Goal: Book appointment/travel/reservation

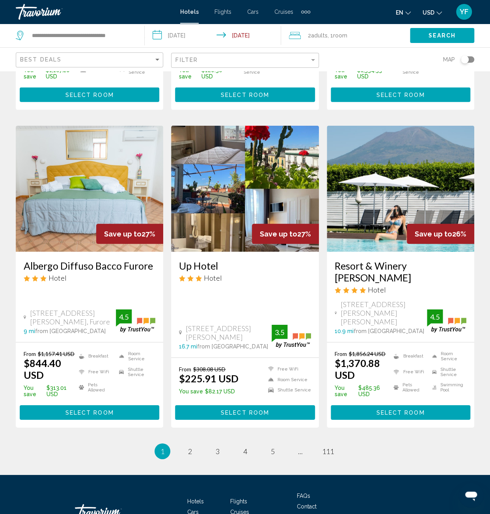
scroll to position [906, 0]
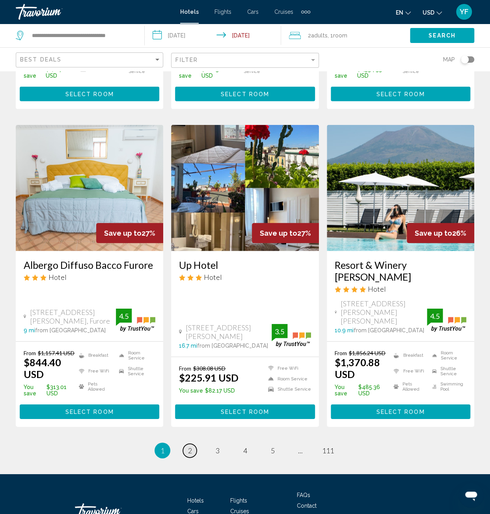
click at [186, 444] on link "page 2" at bounding box center [190, 451] width 14 height 14
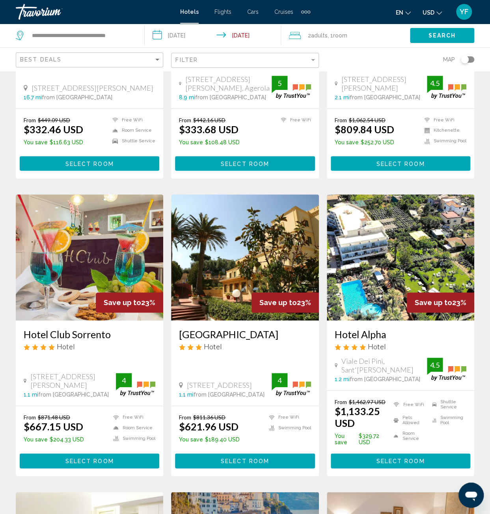
scroll to position [197, 0]
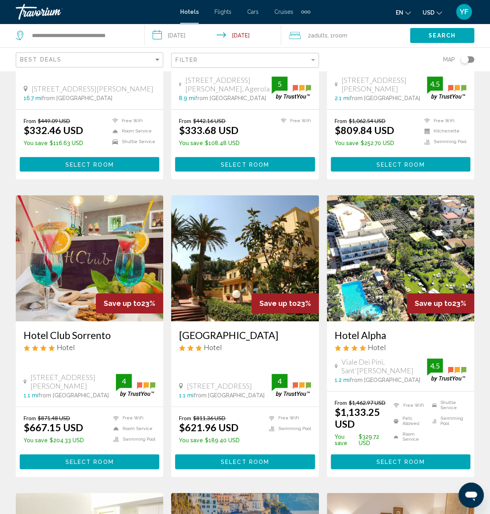
click at [225, 36] on input "**********" at bounding box center [215, 37] width 140 height 26
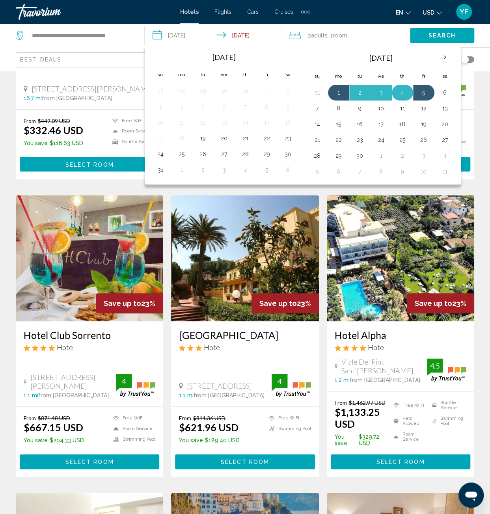
click at [404, 93] on button "4" at bounding box center [402, 92] width 13 height 11
click at [337, 93] on button "1" at bounding box center [338, 92] width 13 height 11
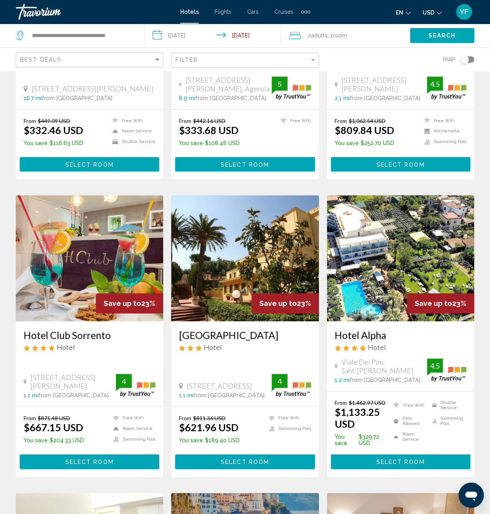
click at [434, 35] on span "Search" at bounding box center [442, 36] width 28 height 6
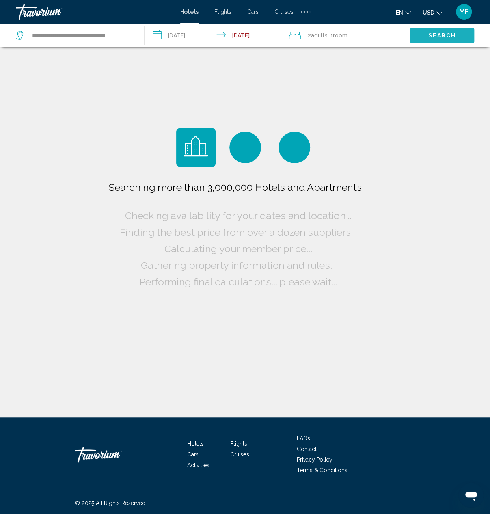
scroll to position [0, 0]
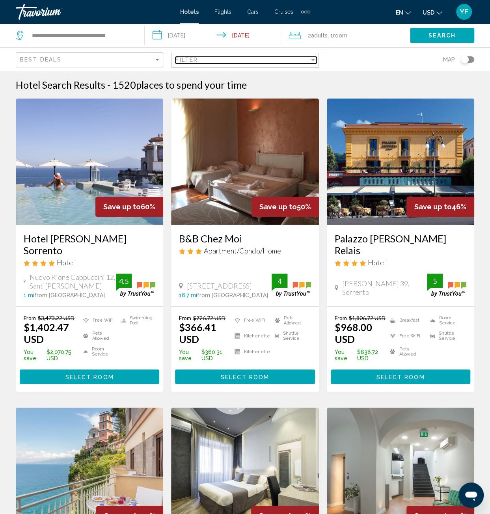
click at [259, 58] on div "Filter" at bounding box center [242, 60] width 134 height 6
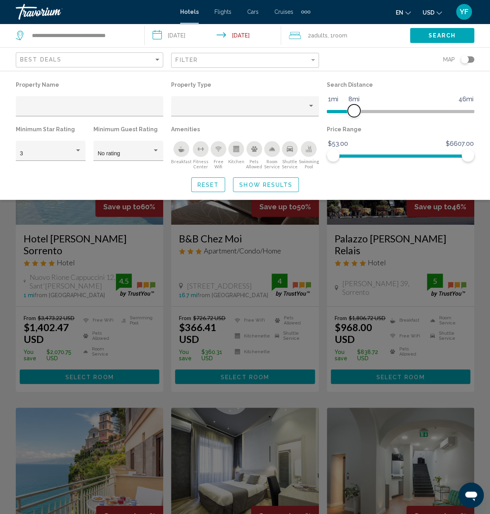
drag, startPoint x: 420, startPoint y: 112, endPoint x: 354, endPoint y: 113, distance: 66.2
click at [354, 113] on span "Hotel Filters" at bounding box center [354, 110] width 13 height 13
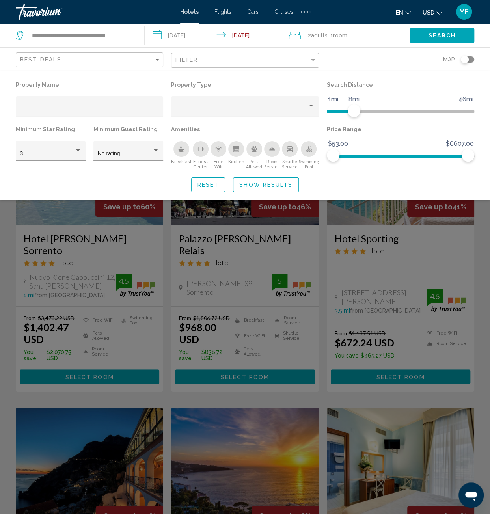
click at [421, 38] on button "Search" at bounding box center [442, 35] width 64 height 15
click at [253, 188] on span "Show Results" at bounding box center [265, 185] width 53 height 6
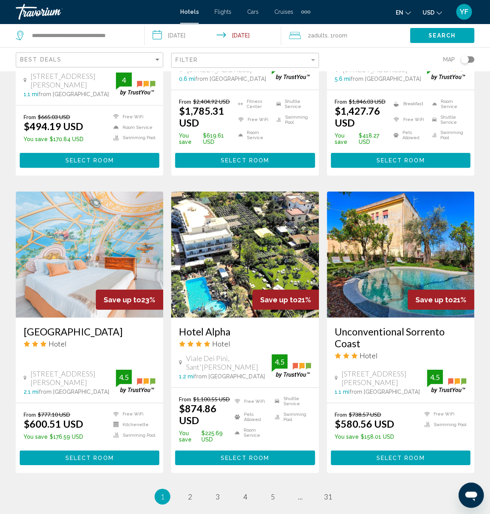
scroll to position [867, 0]
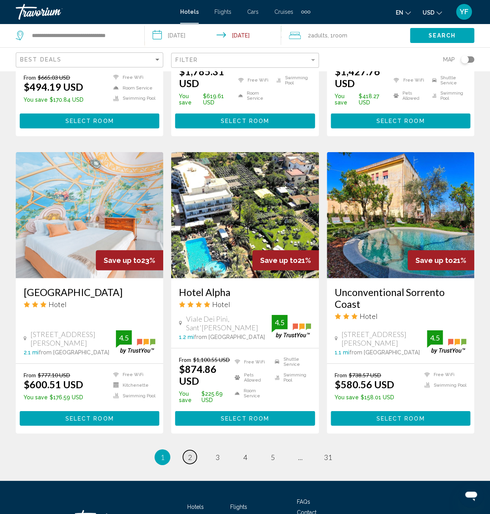
click at [192, 450] on link "page 2" at bounding box center [190, 457] width 14 height 14
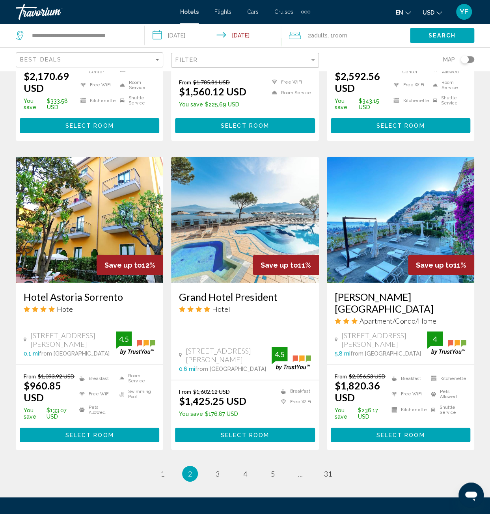
scroll to position [867, 0]
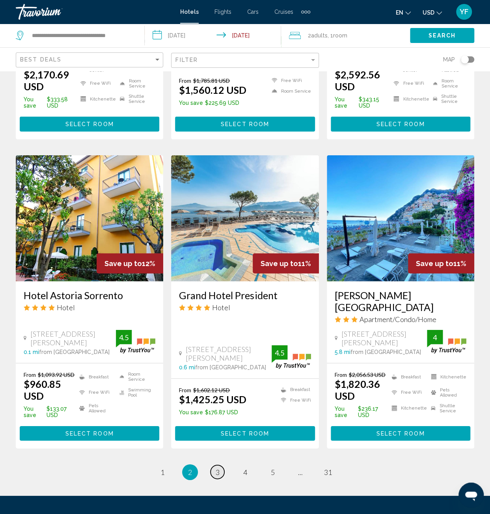
click at [216, 468] on span "3" at bounding box center [218, 472] width 4 height 9
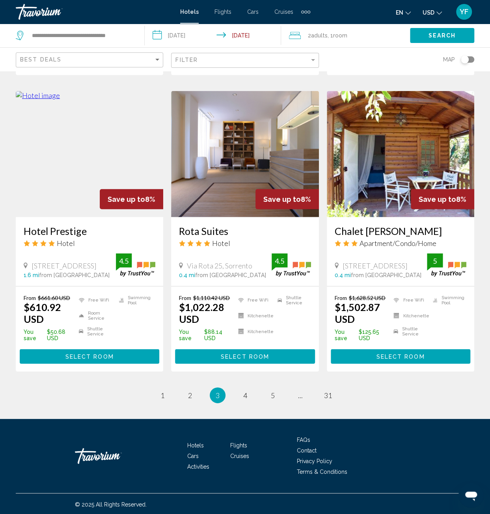
scroll to position [901, 0]
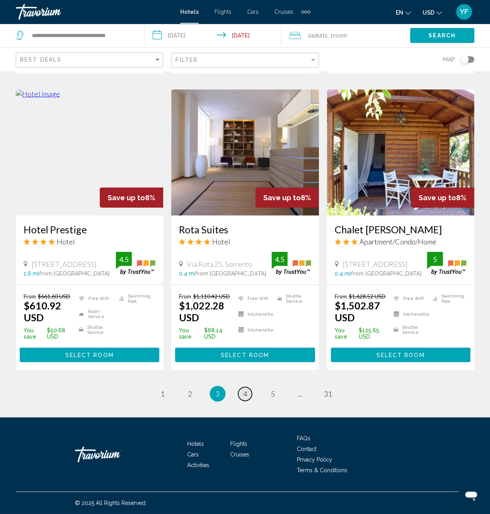
click at [245, 396] on span "4" at bounding box center [245, 393] width 4 height 9
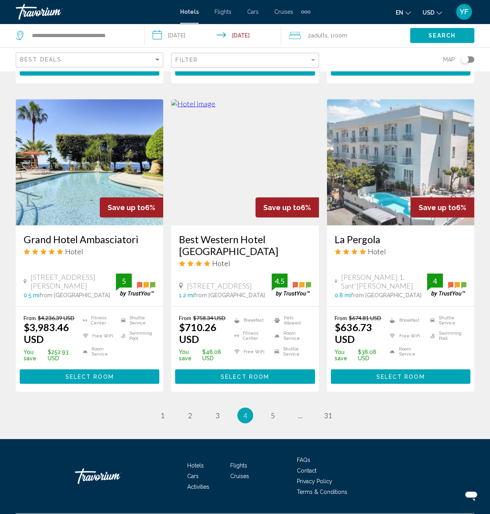
scroll to position [900, 0]
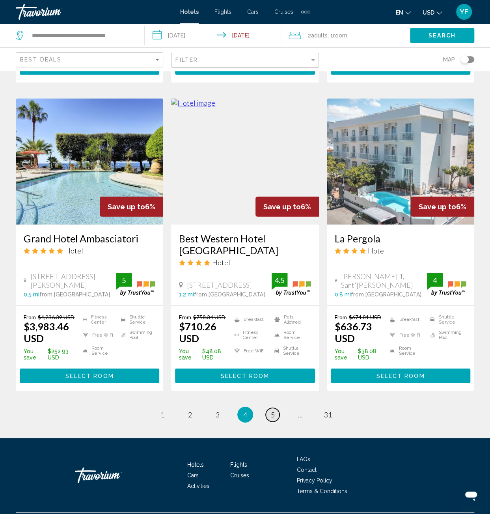
click at [272, 410] on span "5" at bounding box center [273, 414] width 4 height 9
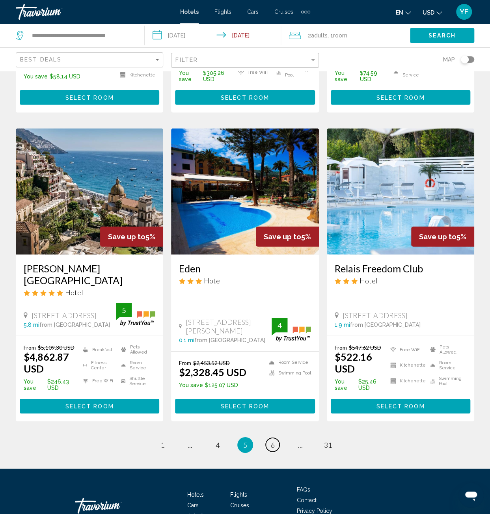
scroll to position [906, 0]
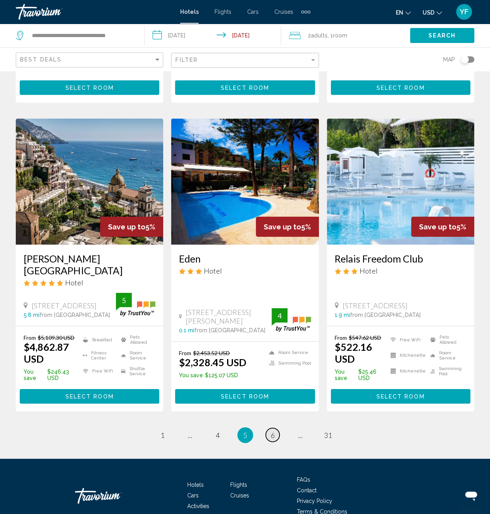
click at [274, 431] on span "6" at bounding box center [273, 435] width 4 height 9
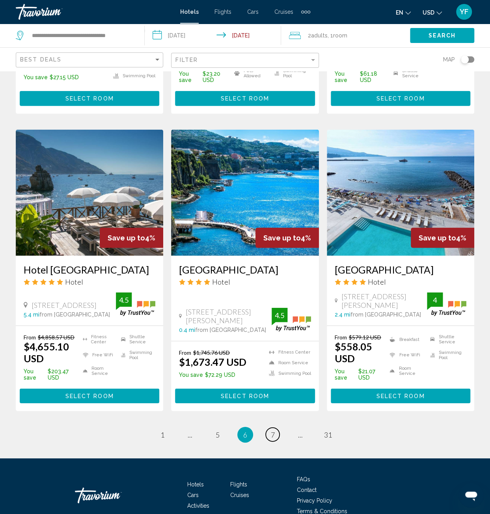
scroll to position [911, 0]
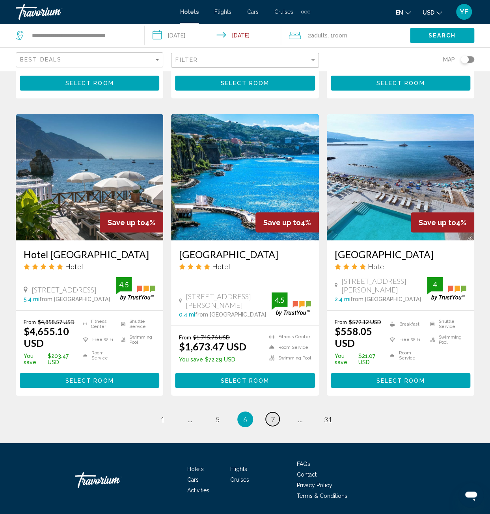
click at [271, 415] on span "7" at bounding box center [273, 419] width 4 height 9
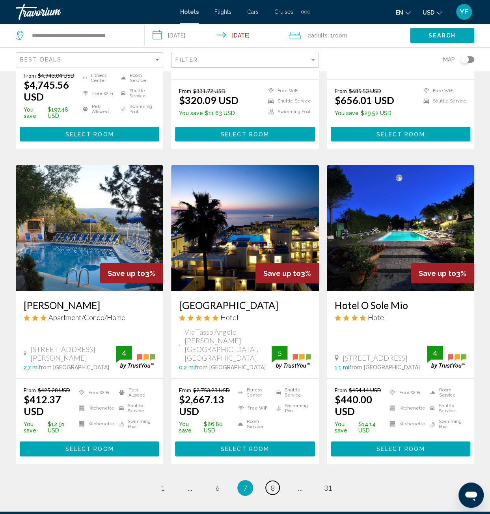
scroll to position [867, 0]
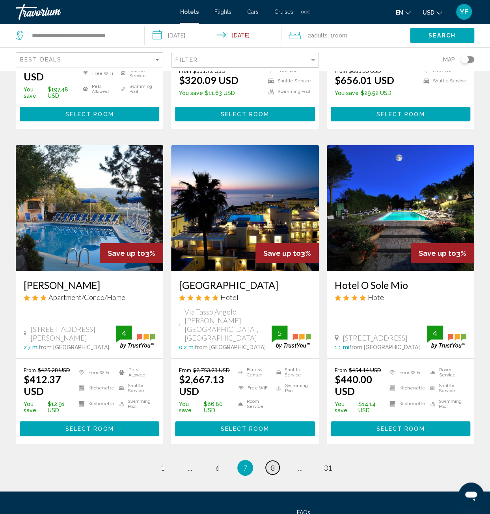
click at [272, 463] on span "8" at bounding box center [273, 467] width 4 height 9
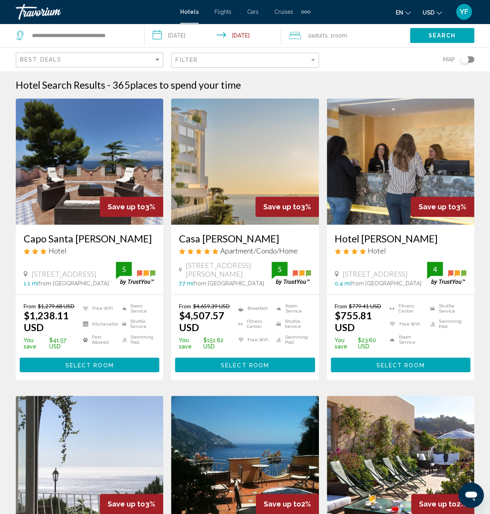
click at [255, 36] on input "**********" at bounding box center [215, 37] width 140 height 26
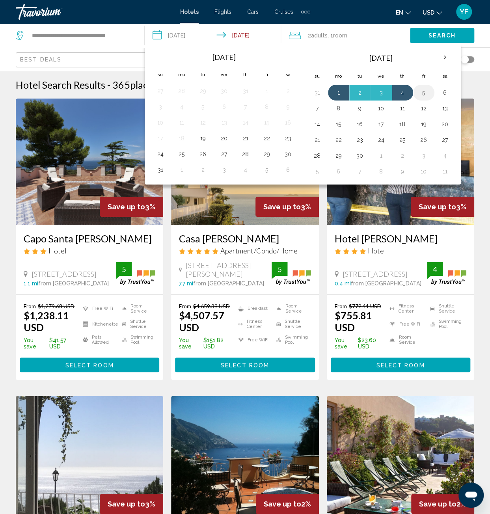
click at [422, 95] on button "5" at bounding box center [423, 92] width 13 height 11
click at [337, 91] on button "1" at bounding box center [338, 92] width 13 height 11
type input "**********"
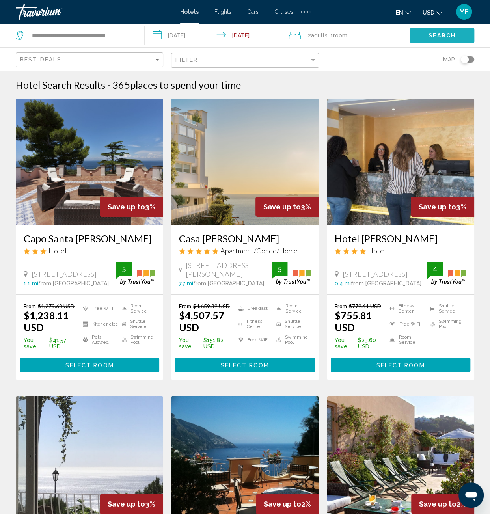
click at [459, 34] on button "Search" at bounding box center [442, 35] width 64 height 15
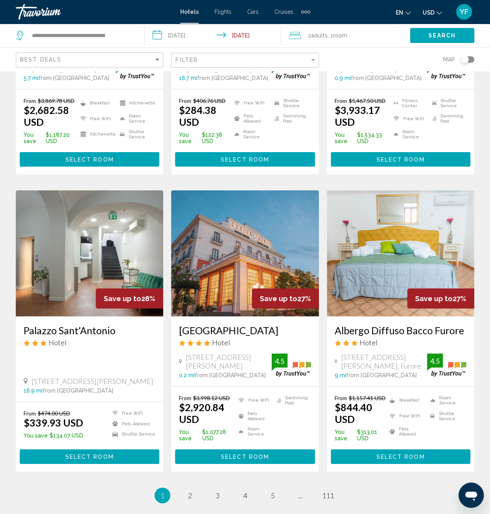
scroll to position [867, 0]
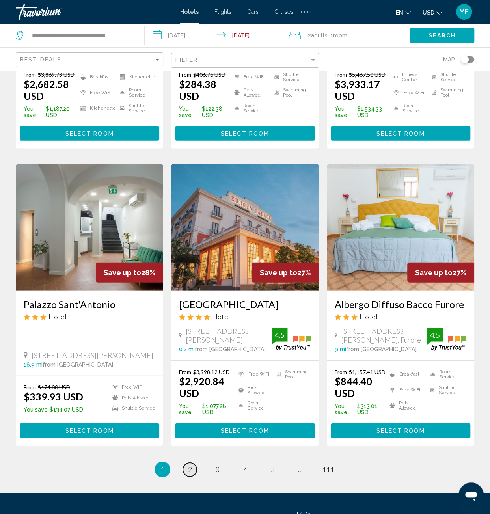
click at [190, 465] on span "2" at bounding box center [190, 469] width 4 height 9
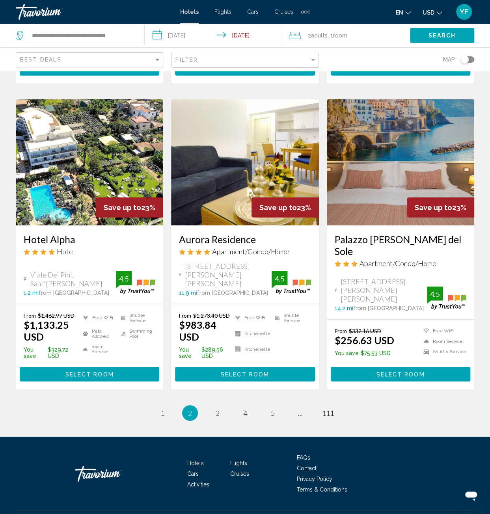
scroll to position [893, 0]
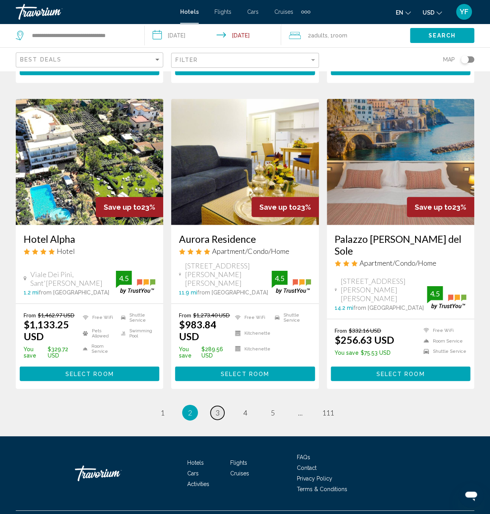
click at [217, 408] on span "3" at bounding box center [218, 412] width 4 height 9
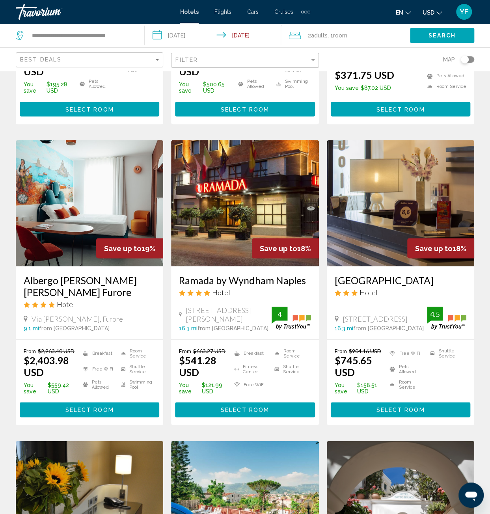
scroll to position [552, 0]
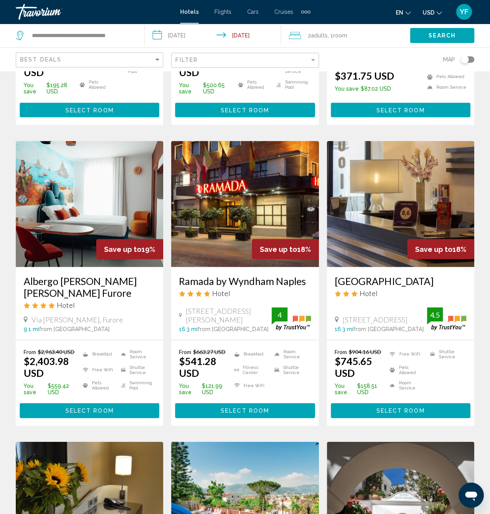
click at [273, 196] on img "Main content" at bounding box center [244, 204] width 147 height 126
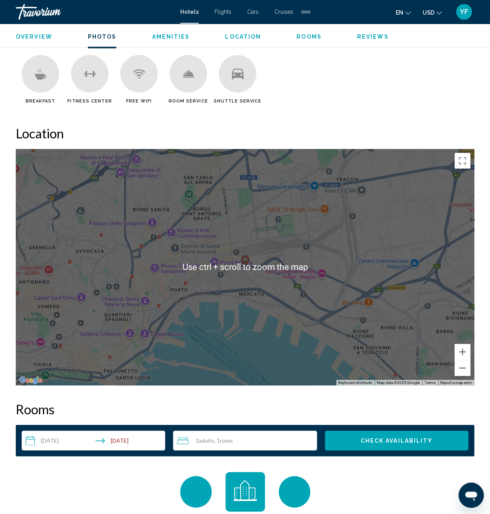
scroll to position [788, 0]
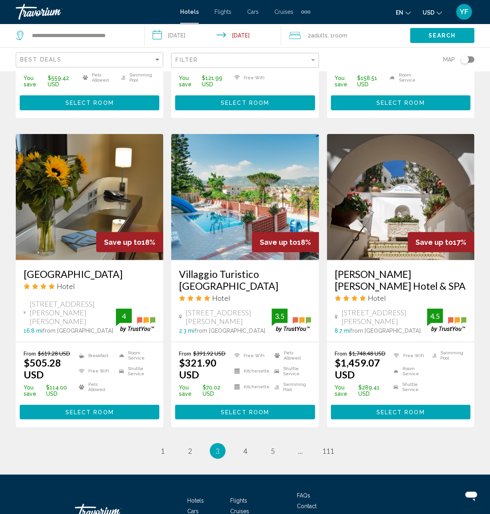
scroll to position [867, 0]
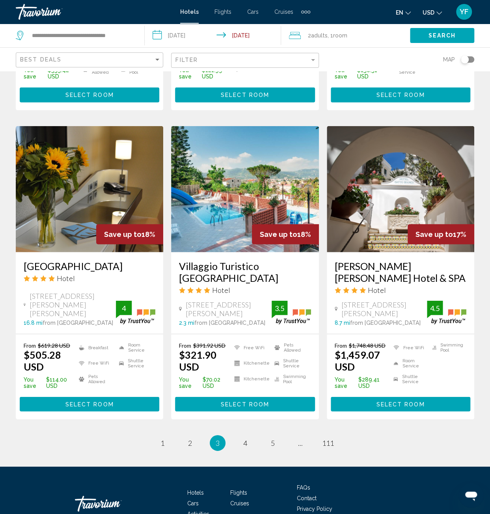
click at [103, 169] on img "Main content" at bounding box center [89, 189] width 147 height 126
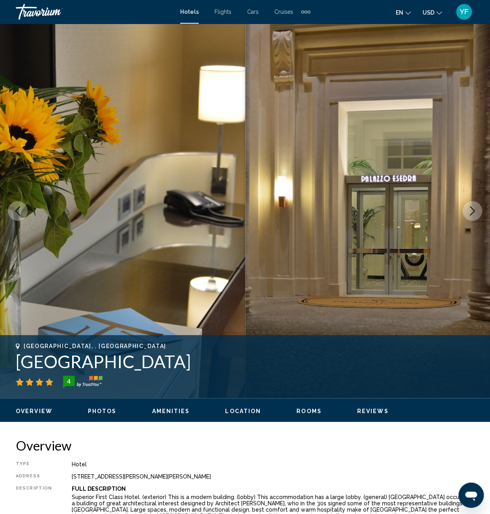
click at [475, 209] on icon "Next image" at bounding box center [471, 210] width 9 height 9
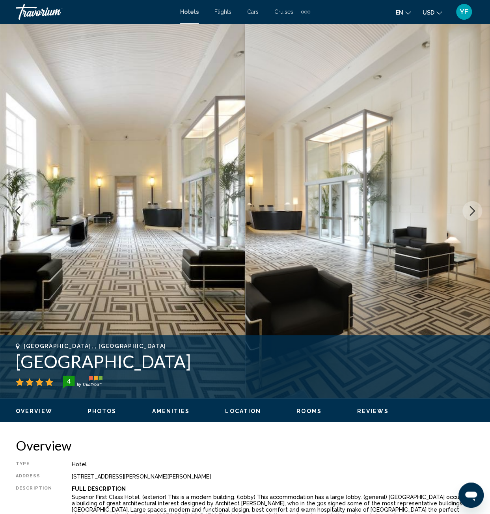
click at [475, 209] on icon "Next image" at bounding box center [471, 210] width 9 height 9
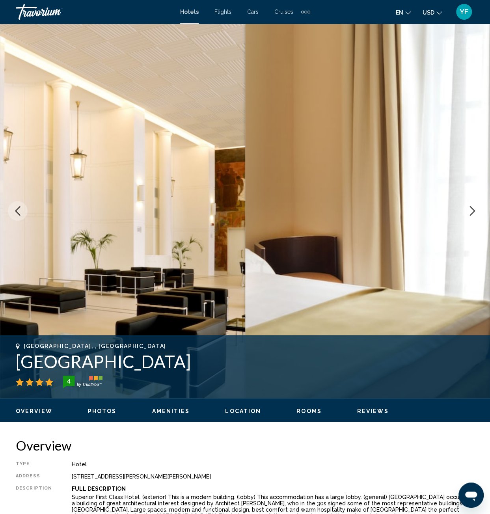
click at [475, 209] on icon "Next image" at bounding box center [471, 210] width 9 height 9
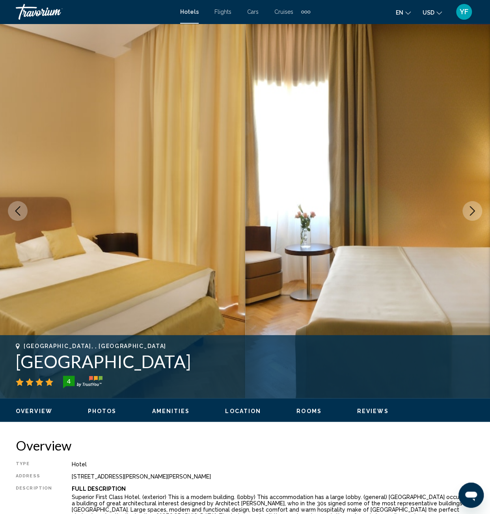
click at [475, 209] on icon "Next image" at bounding box center [471, 210] width 9 height 9
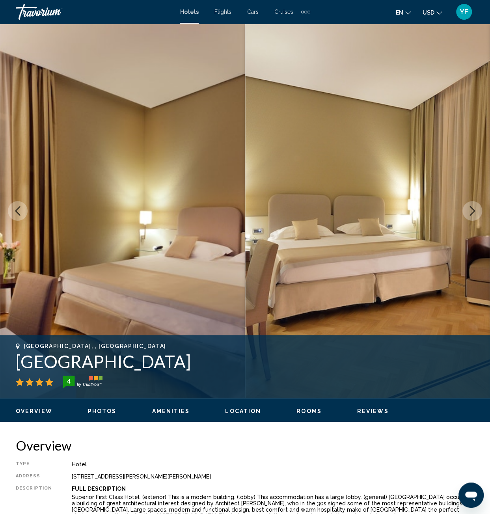
click at [475, 209] on icon "Next image" at bounding box center [471, 210] width 9 height 9
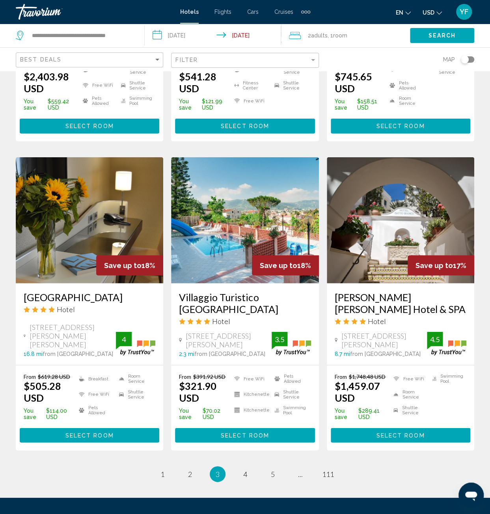
scroll to position [867, 0]
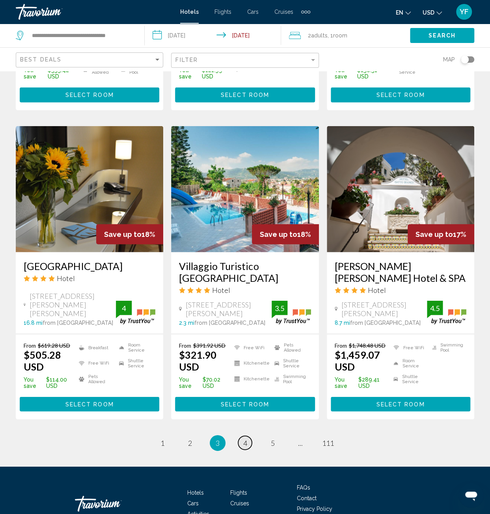
click at [246, 439] on span "4" at bounding box center [245, 443] width 4 height 9
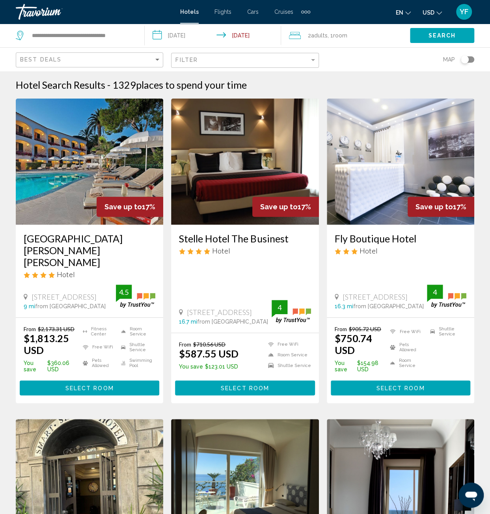
click at [251, 154] on img "Main content" at bounding box center [244, 162] width 147 height 126
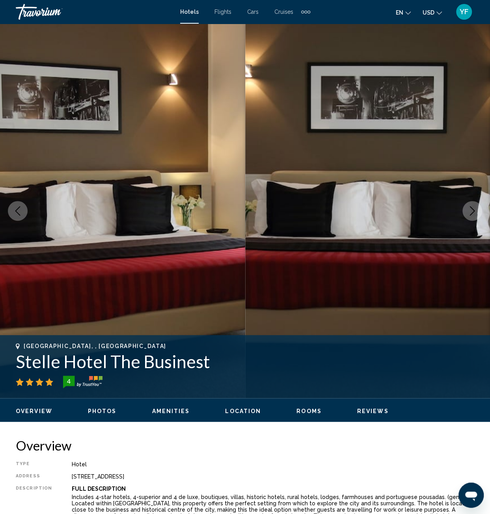
click at [469, 210] on icon "Next image" at bounding box center [471, 210] width 9 height 9
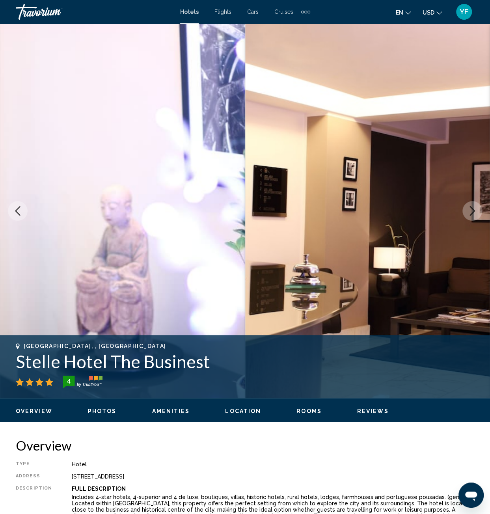
click at [468, 210] on icon "Next image" at bounding box center [471, 210] width 9 height 9
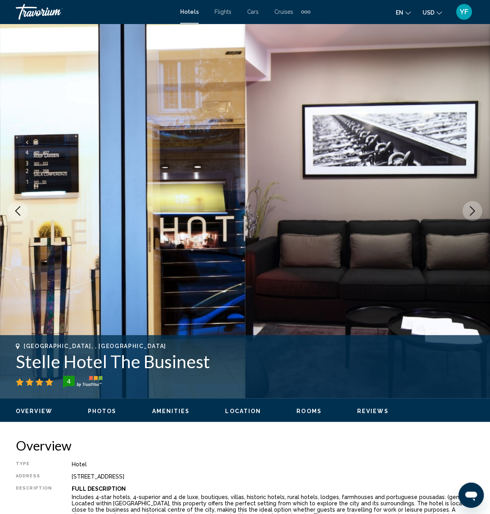
click at [468, 210] on icon "Next image" at bounding box center [471, 210] width 9 height 9
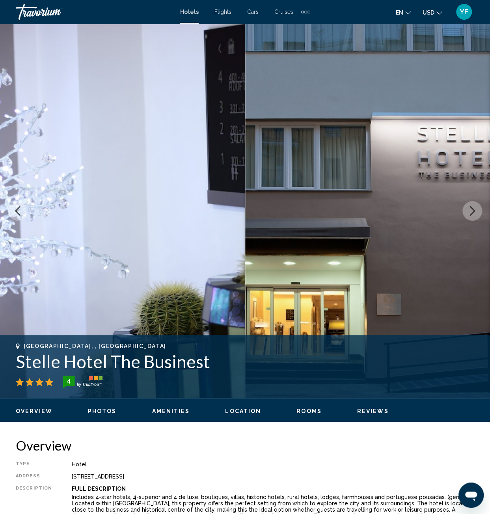
click at [468, 210] on icon "Next image" at bounding box center [471, 210] width 9 height 9
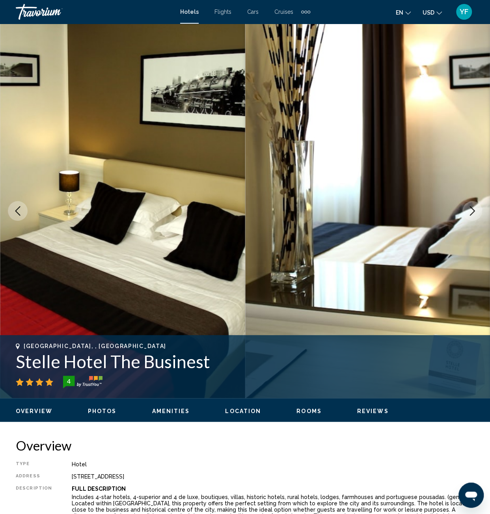
click at [468, 210] on icon "Next image" at bounding box center [471, 210] width 9 height 9
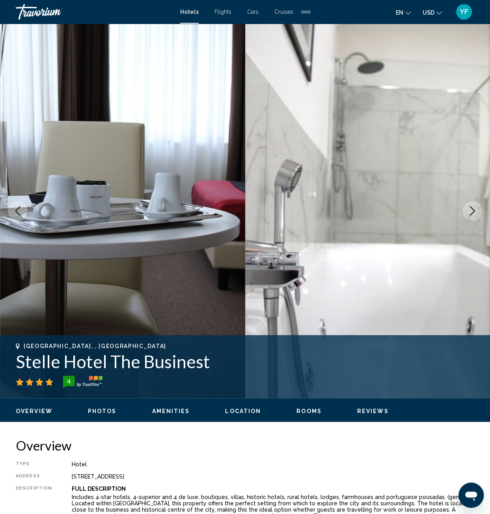
click at [468, 210] on icon "Next image" at bounding box center [471, 210] width 9 height 9
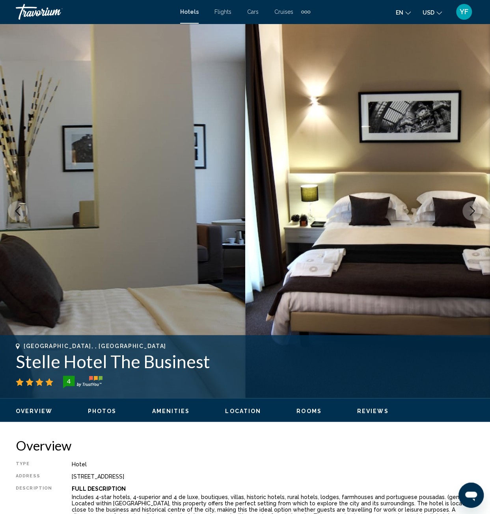
click at [468, 211] on icon "Next image" at bounding box center [471, 210] width 9 height 9
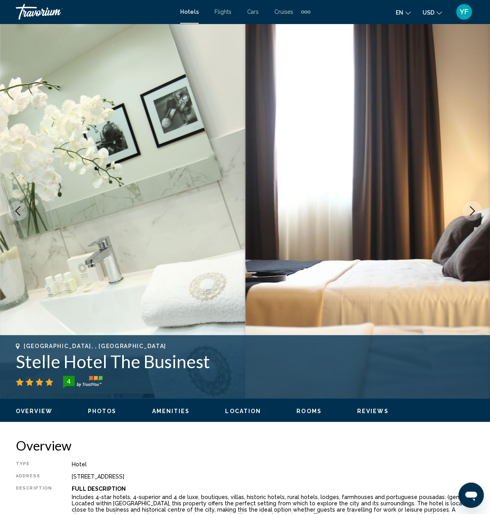
click at [468, 211] on icon "Next image" at bounding box center [471, 210] width 9 height 9
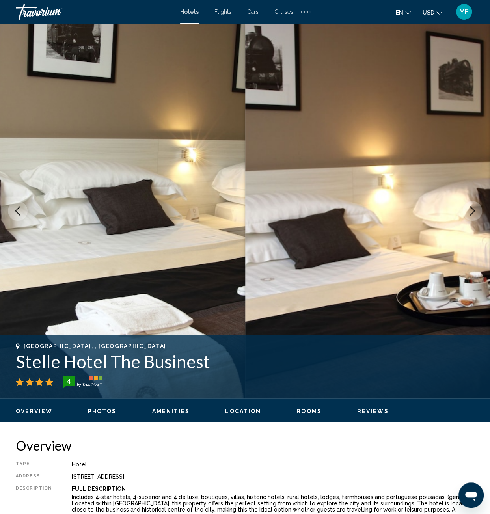
click at [468, 211] on icon "Next image" at bounding box center [471, 210] width 9 height 9
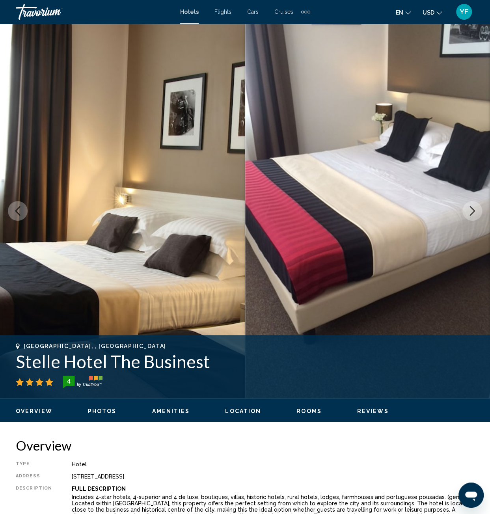
click at [468, 211] on icon "Next image" at bounding box center [471, 210] width 9 height 9
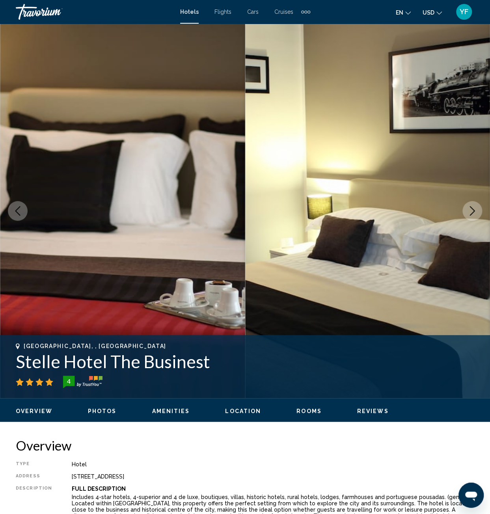
click at [468, 211] on icon "Next image" at bounding box center [471, 210] width 9 height 9
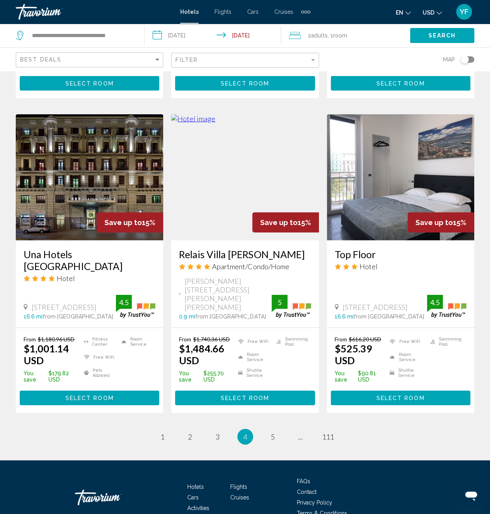
scroll to position [896, 0]
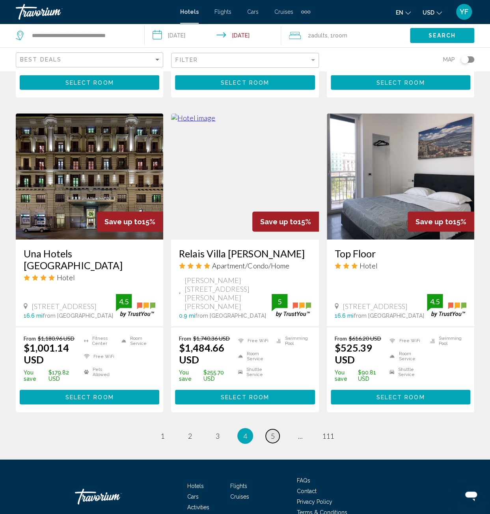
click at [273, 432] on span "5" at bounding box center [273, 436] width 4 height 9
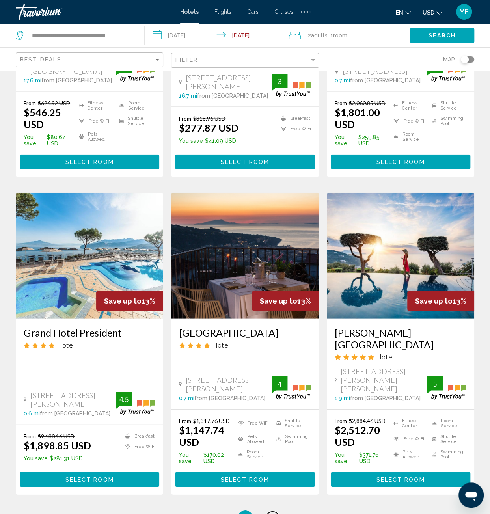
scroll to position [867, 0]
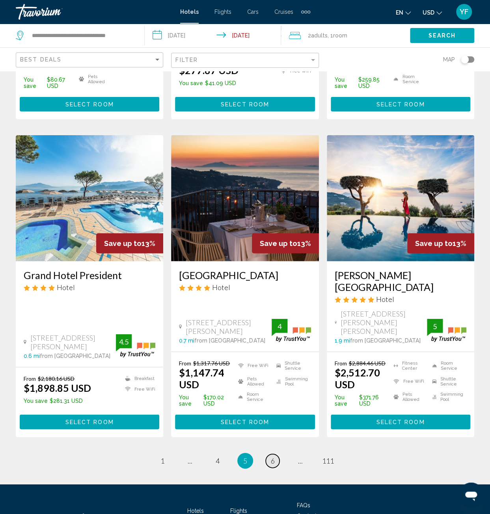
click at [274, 456] on span "6" at bounding box center [273, 460] width 4 height 9
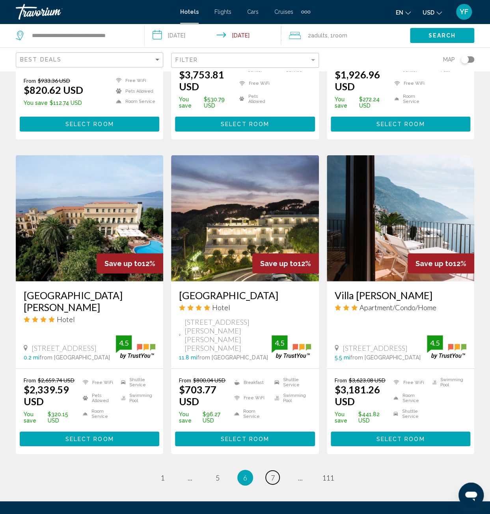
scroll to position [906, 0]
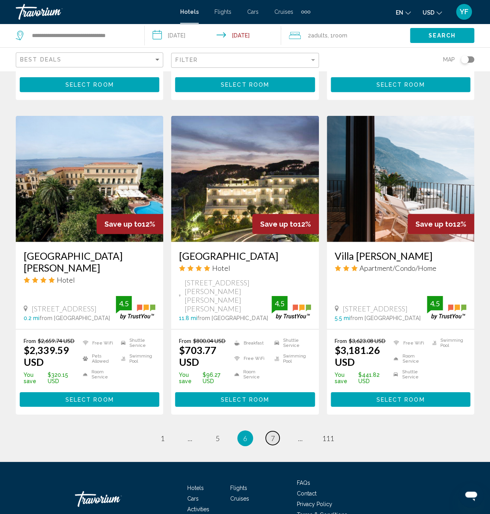
click at [271, 434] on span "7" at bounding box center [273, 438] width 4 height 9
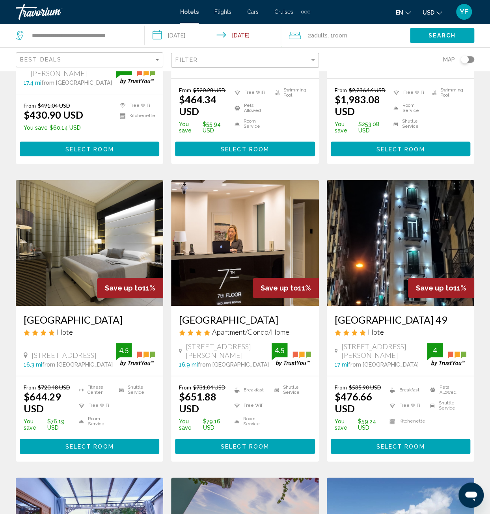
scroll to position [203, 0]
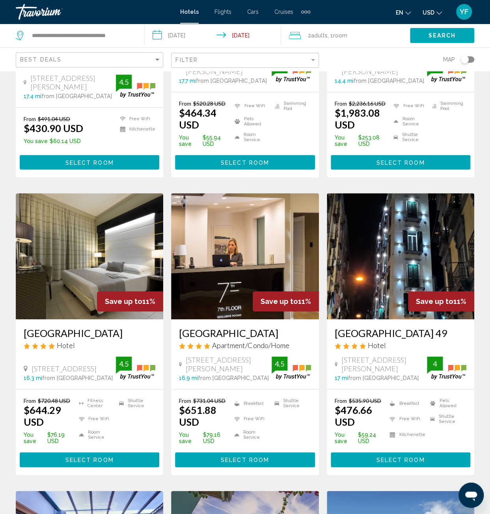
click at [80, 265] on img "Main content" at bounding box center [89, 256] width 147 height 126
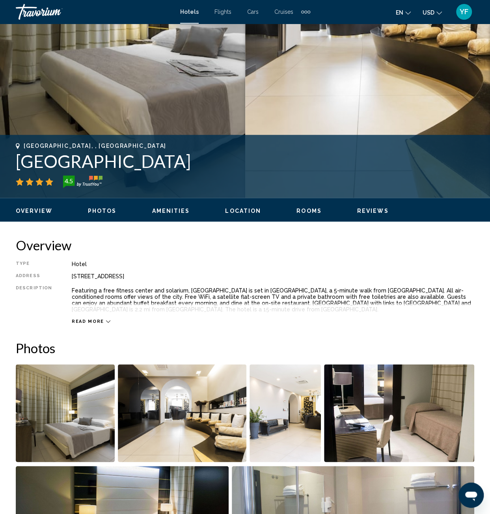
scroll to position [236, 0]
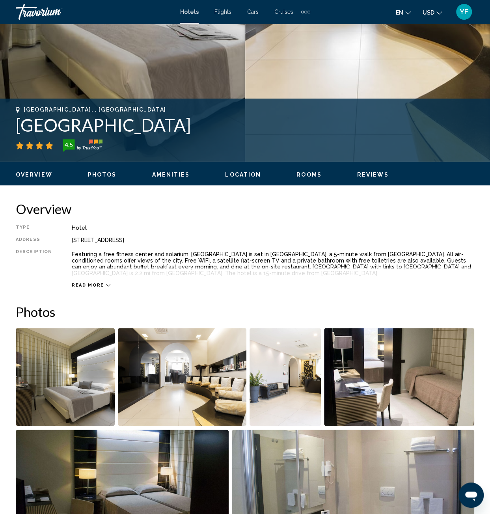
click at [87, 287] on span "Read more" at bounding box center [88, 285] width 32 height 5
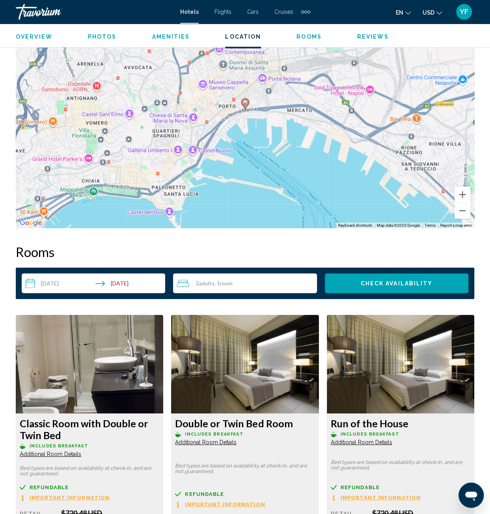
scroll to position [1025, 0]
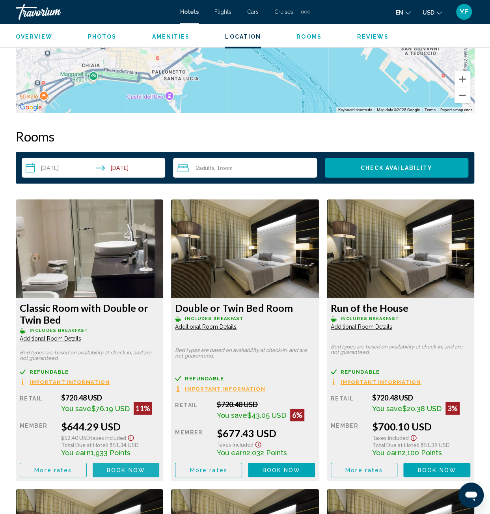
click at [121, 469] on span "Book now" at bounding box center [126, 470] width 38 height 6
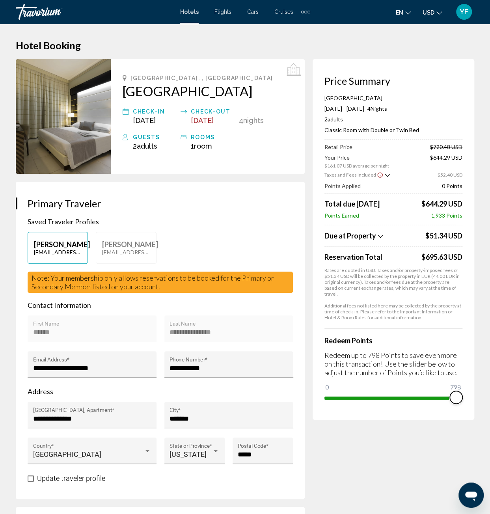
drag, startPoint x: 331, startPoint y: 379, endPoint x: 476, endPoint y: 404, distance: 146.8
click at [380, 234] on icon "Show Taxes and Fees breakdown" at bounding box center [381, 236] width 6 height 7
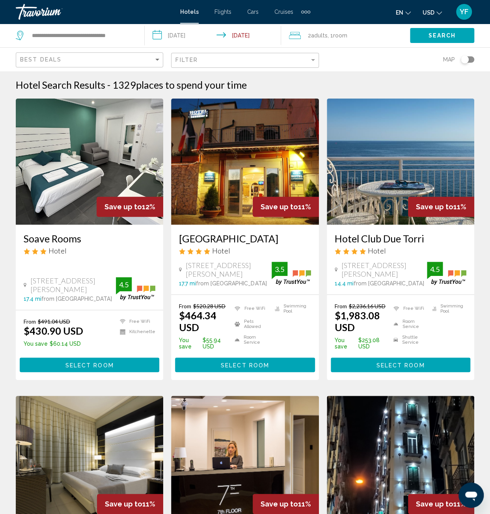
click at [236, 176] on img "Main content" at bounding box center [244, 162] width 147 height 126
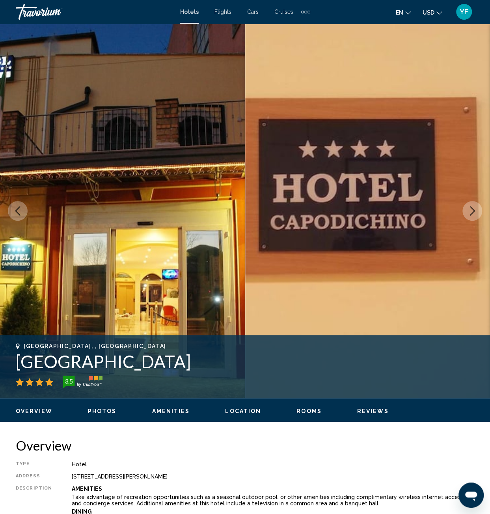
click at [473, 214] on icon "Next image" at bounding box center [471, 210] width 9 height 9
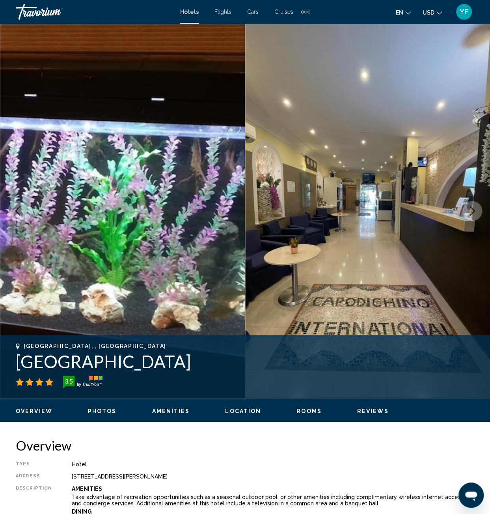
click at [473, 214] on icon "Next image" at bounding box center [471, 210] width 9 height 9
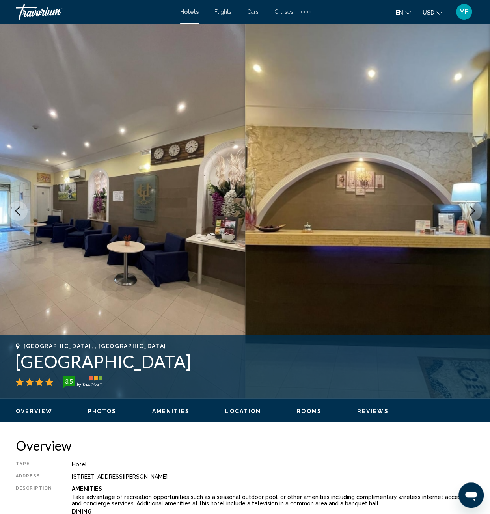
click at [473, 214] on icon "Next image" at bounding box center [471, 210] width 9 height 9
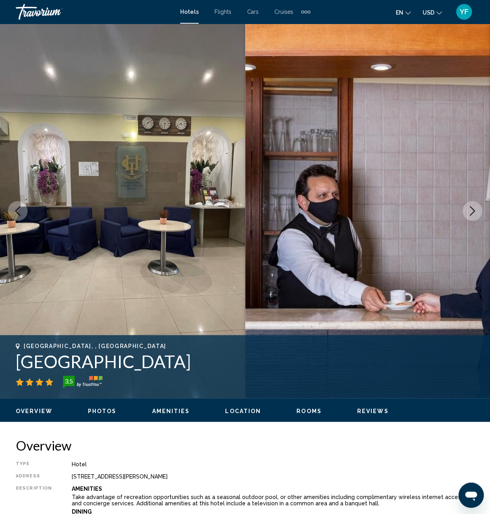
click at [473, 214] on icon "Next image" at bounding box center [471, 210] width 9 height 9
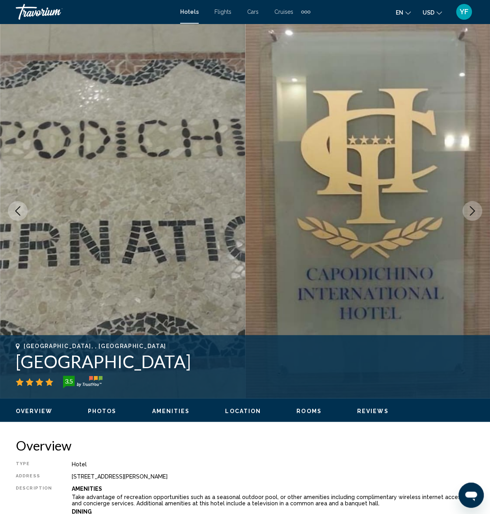
click at [473, 214] on icon "Next image" at bounding box center [471, 210] width 9 height 9
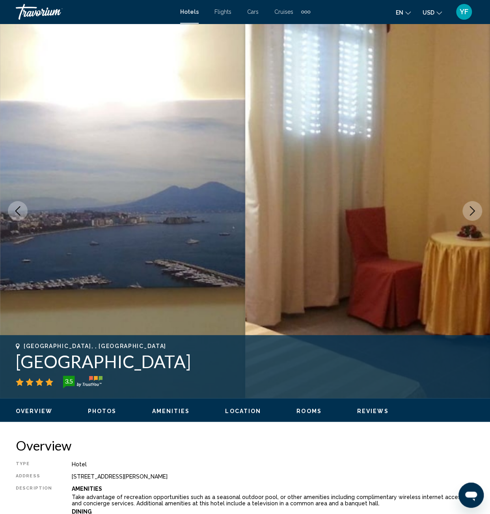
click at [473, 214] on icon "Next image" at bounding box center [471, 210] width 9 height 9
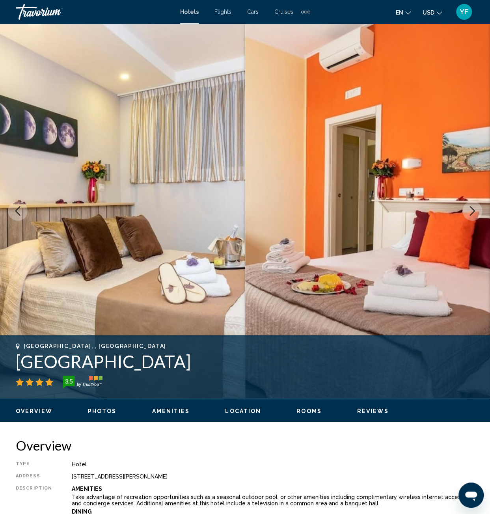
click at [473, 214] on icon "Next image" at bounding box center [471, 210] width 9 height 9
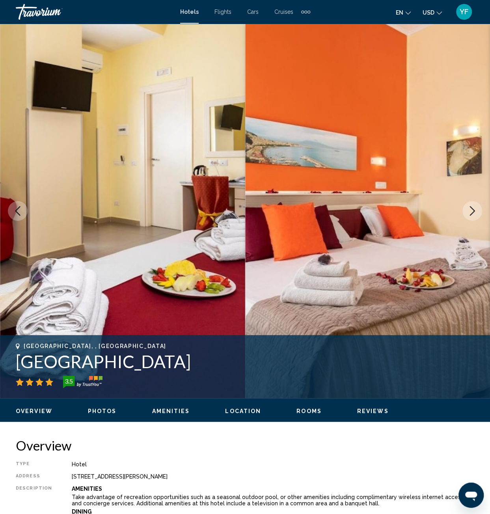
click at [473, 214] on icon "Next image" at bounding box center [471, 210] width 9 height 9
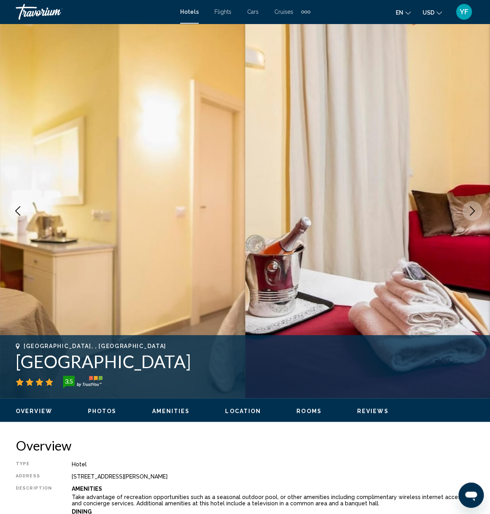
click at [473, 214] on icon "Next image" at bounding box center [471, 210] width 9 height 9
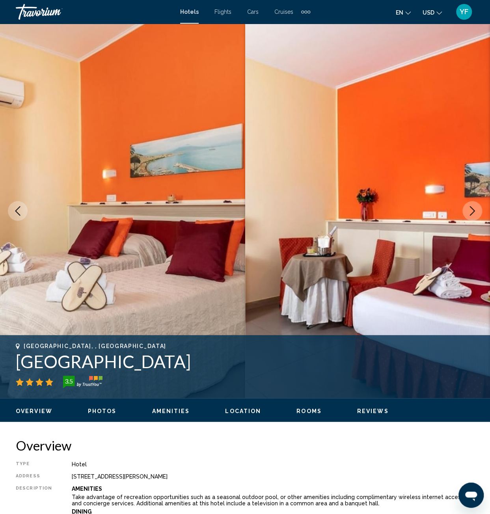
click at [473, 214] on icon "Next image" at bounding box center [471, 210] width 9 height 9
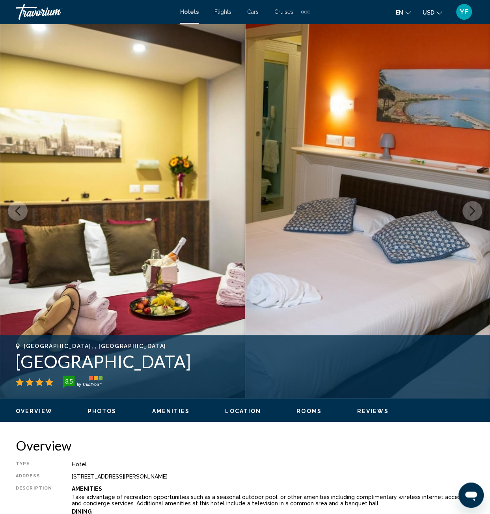
click at [473, 214] on icon "Next image" at bounding box center [471, 210] width 9 height 9
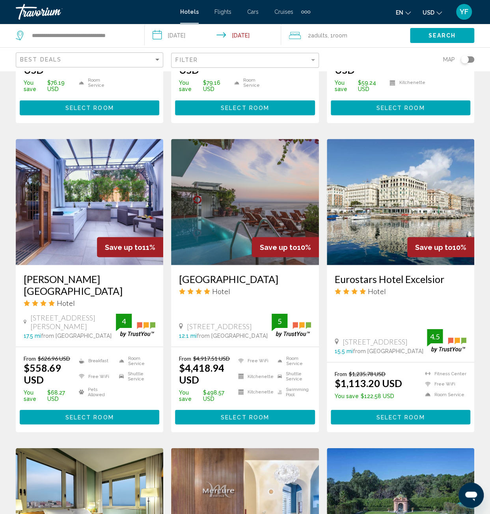
scroll to position [591, 0]
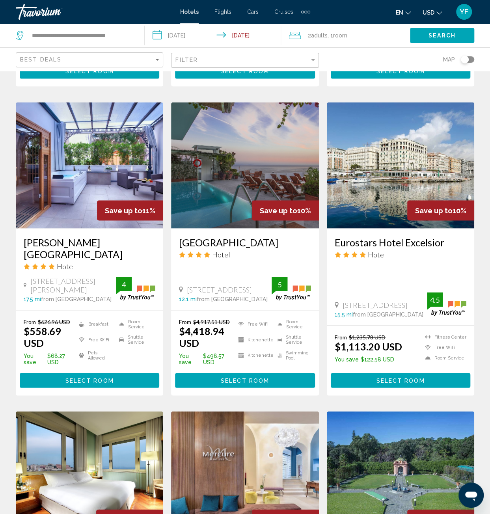
click at [96, 159] on img "Main content" at bounding box center [89, 165] width 147 height 126
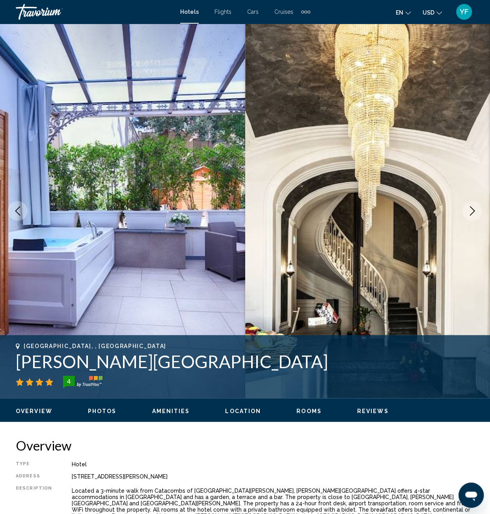
click at [473, 214] on icon "Next image" at bounding box center [471, 210] width 9 height 9
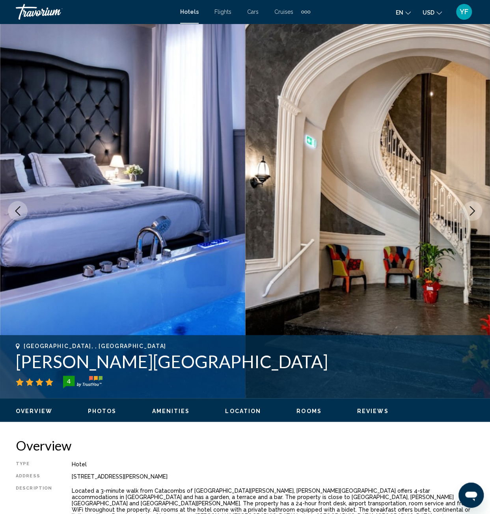
click at [473, 214] on icon "Next image" at bounding box center [471, 210] width 9 height 9
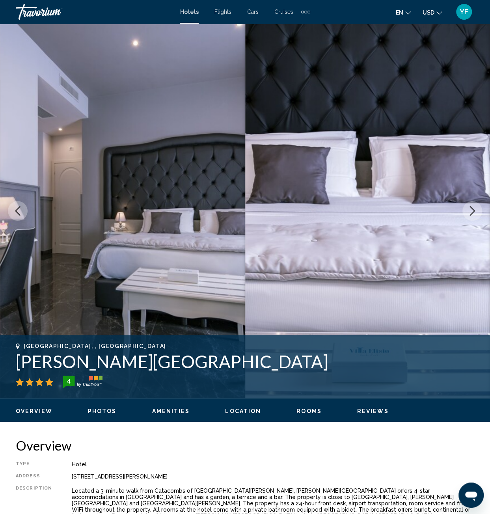
click at [473, 214] on icon "Next image" at bounding box center [471, 210] width 9 height 9
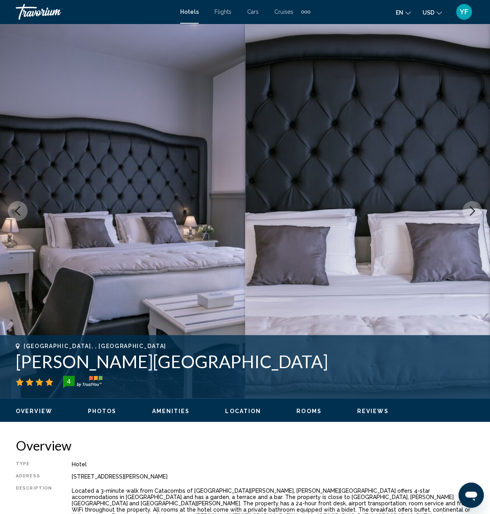
click at [473, 214] on icon "Next image" at bounding box center [471, 210] width 9 height 9
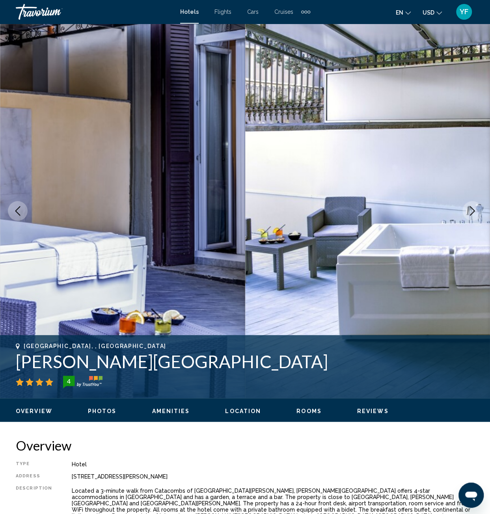
click at [473, 214] on icon "Next image" at bounding box center [471, 210] width 9 height 9
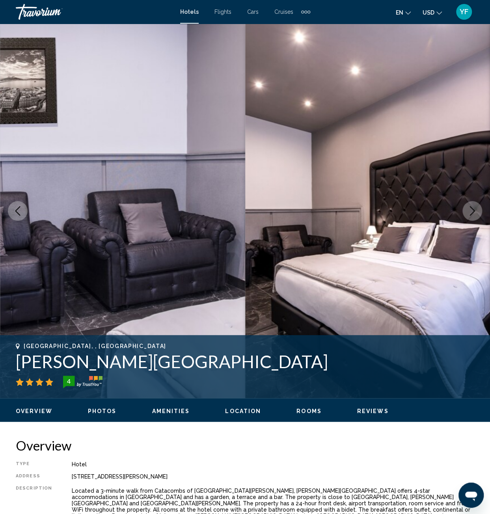
click at [473, 214] on icon "Next image" at bounding box center [471, 210] width 9 height 9
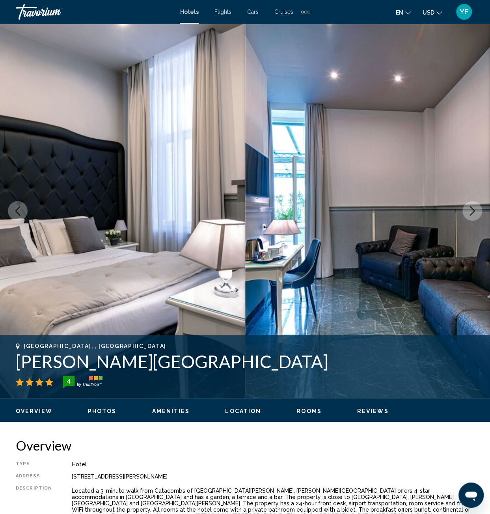
click at [473, 214] on icon "Next image" at bounding box center [471, 210] width 9 height 9
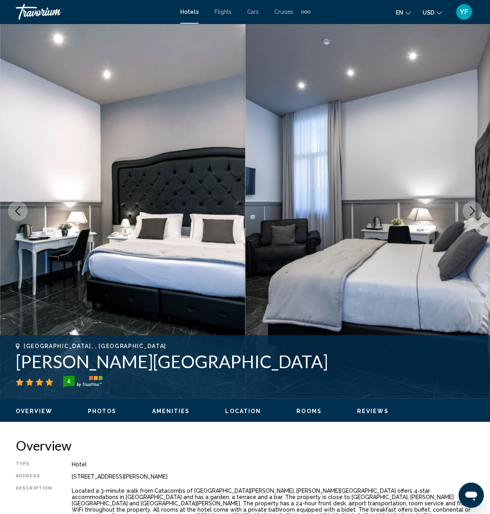
click at [473, 214] on icon "Next image" at bounding box center [471, 210] width 9 height 9
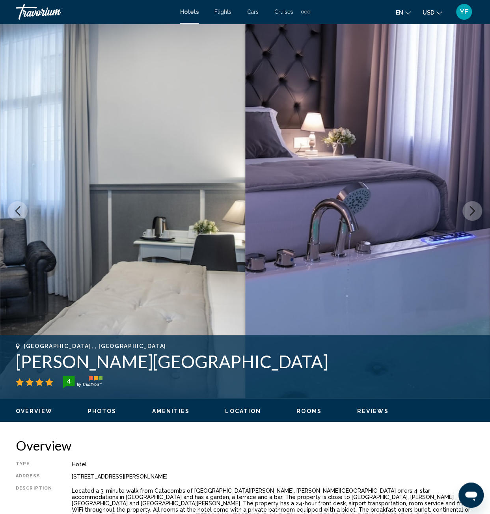
click at [473, 214] on icon "Next image" at bounding box center [471, 210] width 9 height 9
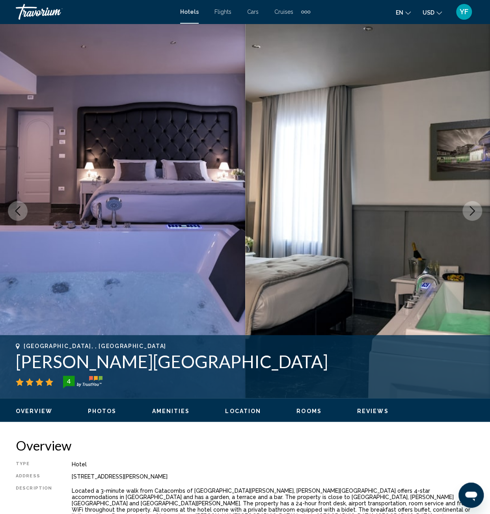
click at [473, 214] on icon "Next image" at bounding box center [471, 210] width 9 height 9
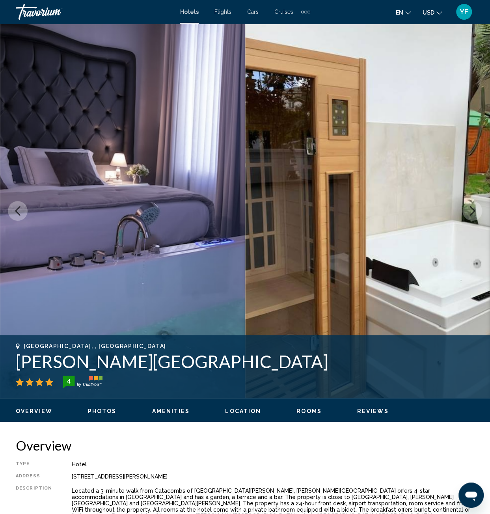
click at [473, 214] on icon "Next image" at bounding box center [471, 210] width 9 height 9
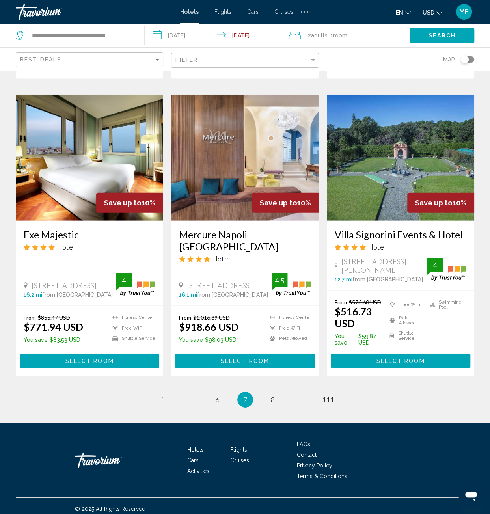
scroll to position [912, 0]
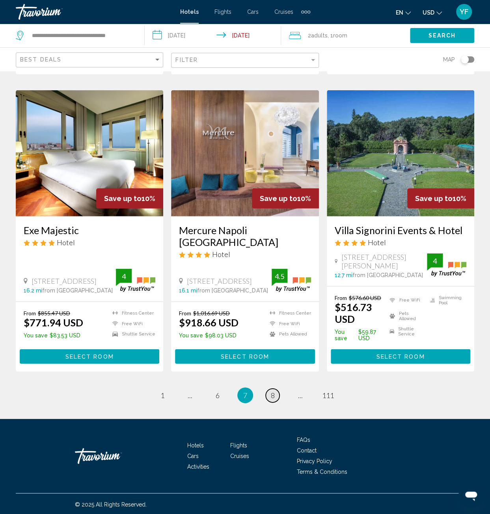
click at [273, 395] on span "8" at bounding box center [273, 395] width 4 height 9
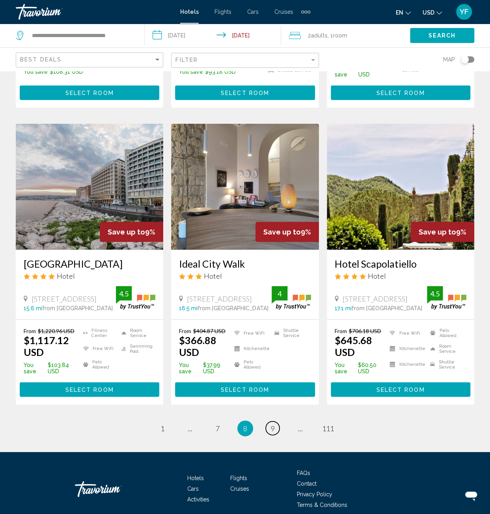
scroll to position [867, 0]
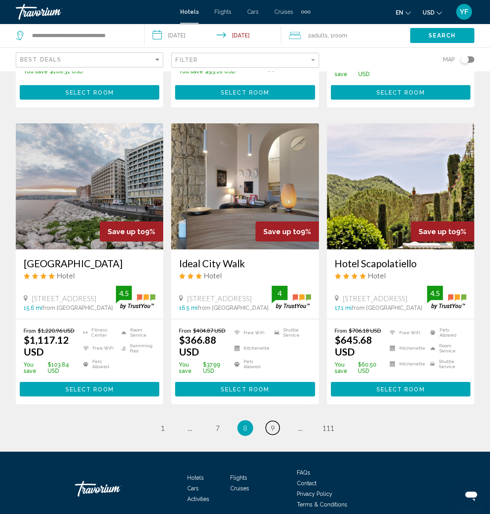
click at [272, 432] on span "9" at bounding box center [273, 428] width 4 height 9
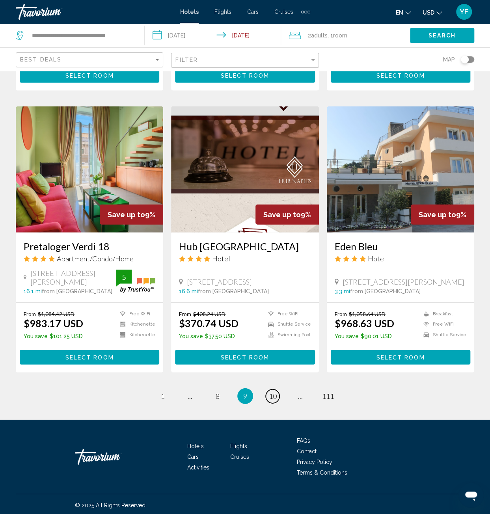
scroll to position [884, 0]
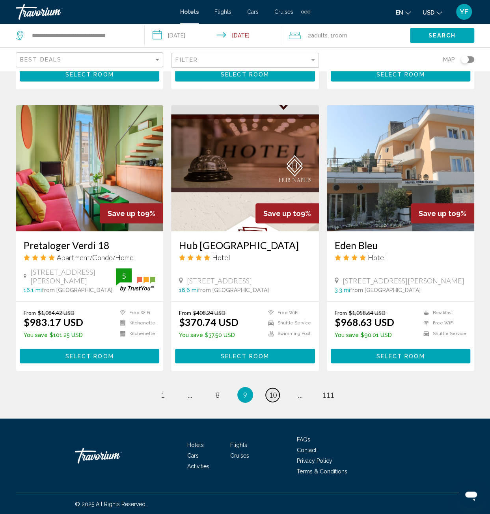
click at [270, 397] on span "10" at bounding box center [273, 395] width 8 height 9
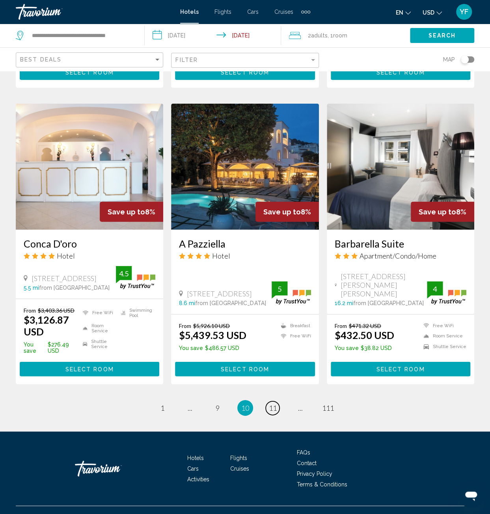
scroll to position [900, 0]
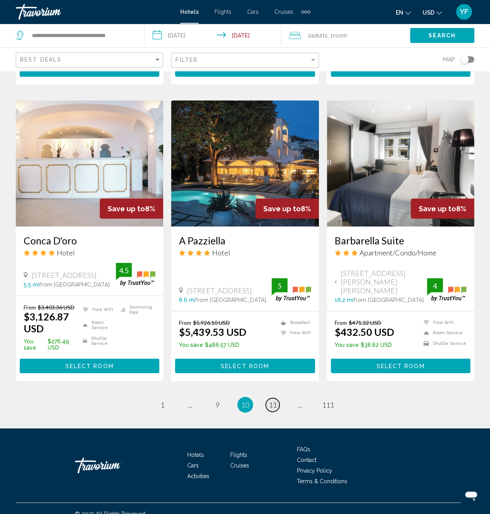
click at [272, 400] on span "11" at bounding box center [273, 404] width 8 height 9
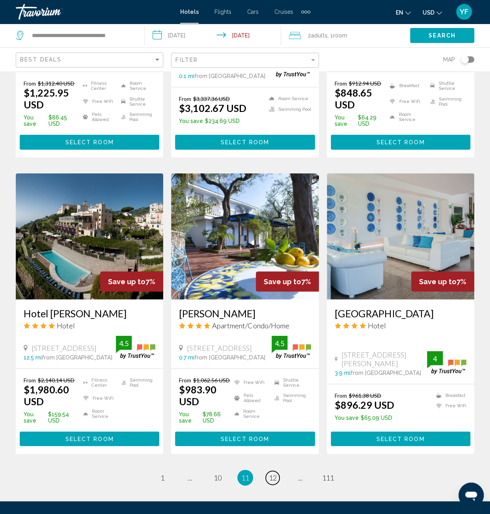
scroll to position [893, 0]
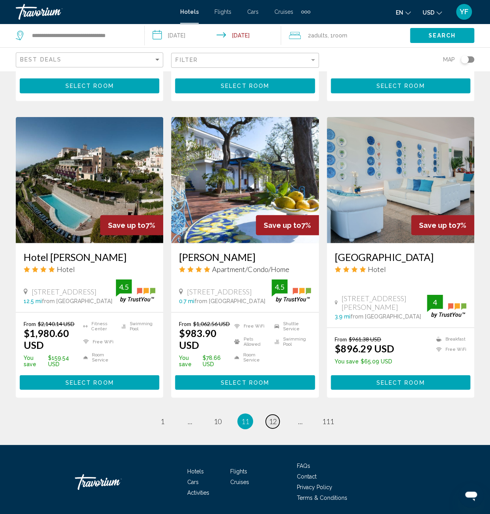
click at [277, 415] on link "page 12" at bounding box center [273, 422] width 14 height 14
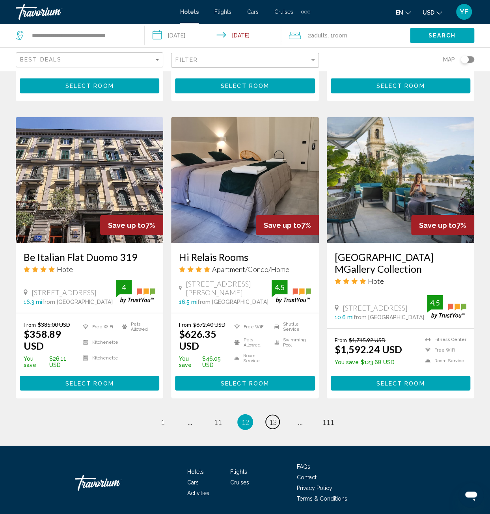
scroll to position [884, 0]
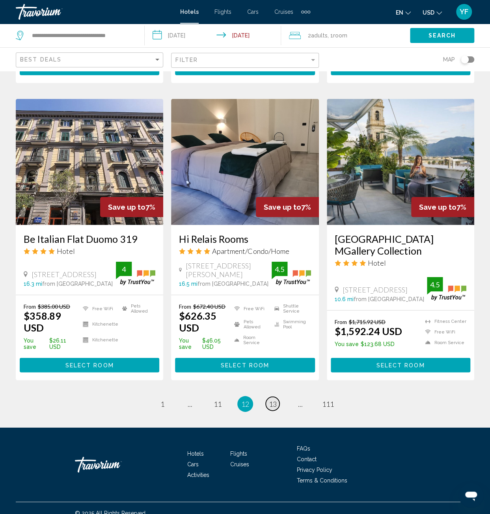
click at [266, 397] on link "page 13" at bounding box center [273, 404] width 14 height 14
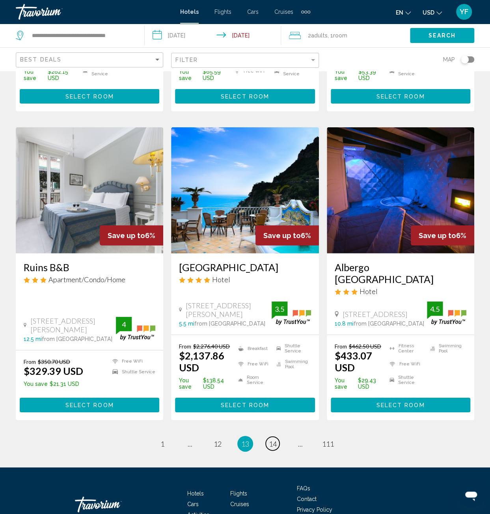
scroll to position [911, 0]
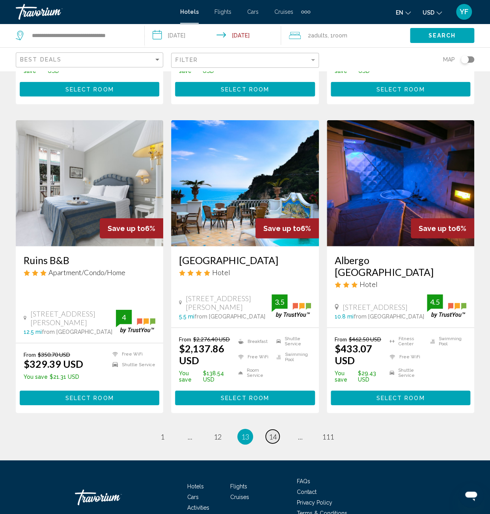
click at [273, 432] on span "14" at bounding box center [273, 436] width 8 height 9
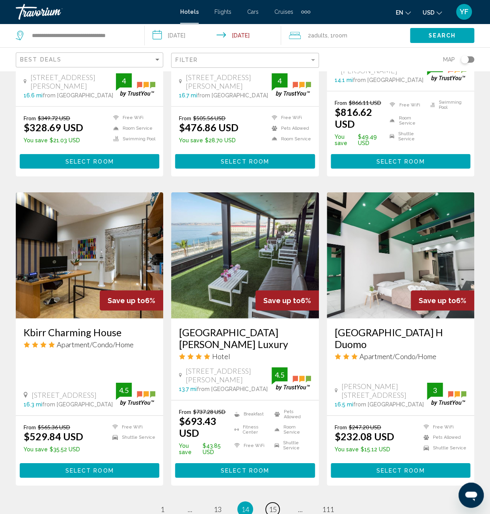
scroll to position [867, 0]
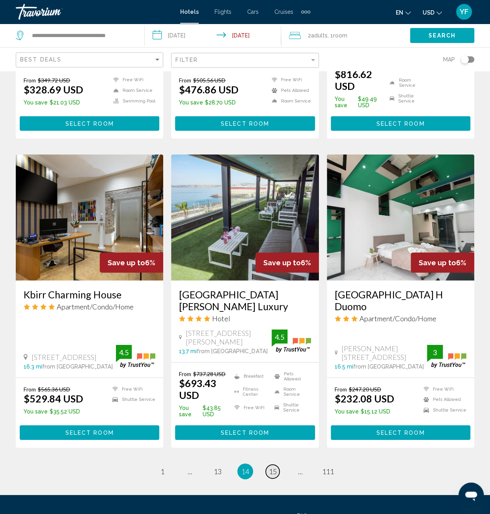
click at [273, 467] on span "15" at bounding box center [273, 471] width 8 height 9
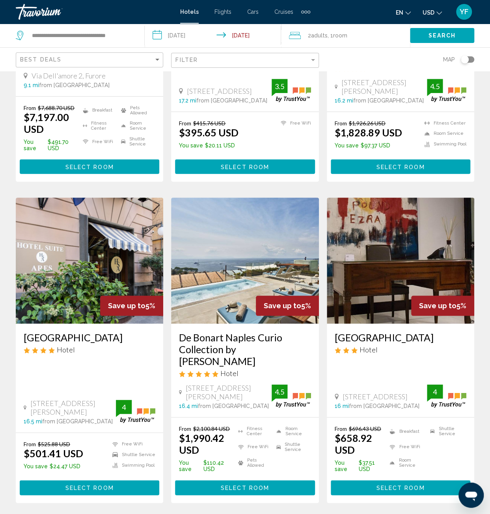
scroll to position [197, 0]
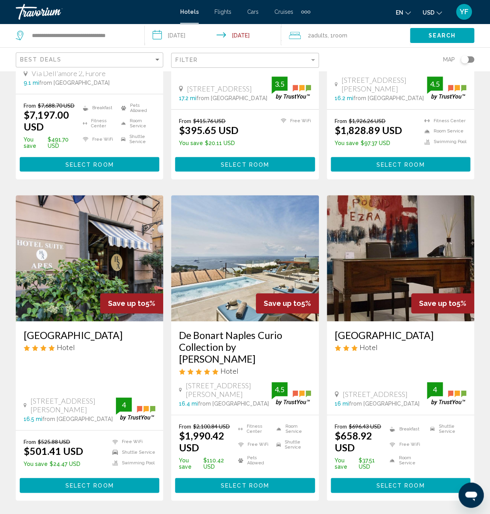
click at [108, 258] on img "Main content" at bounding box center [89, 258] width 147 height 126
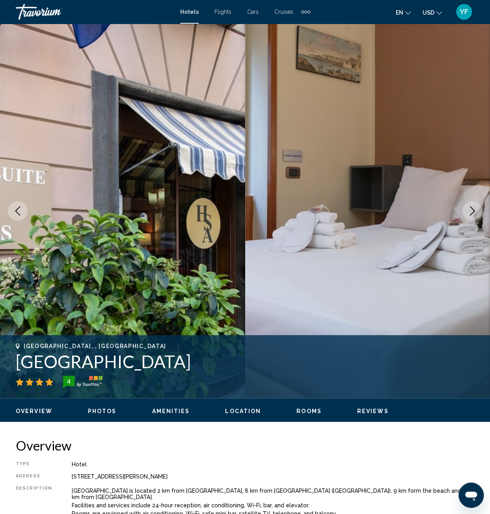
click at [469, 216] on button "Next image" at bounding box center [472, 211] width 20 height 20
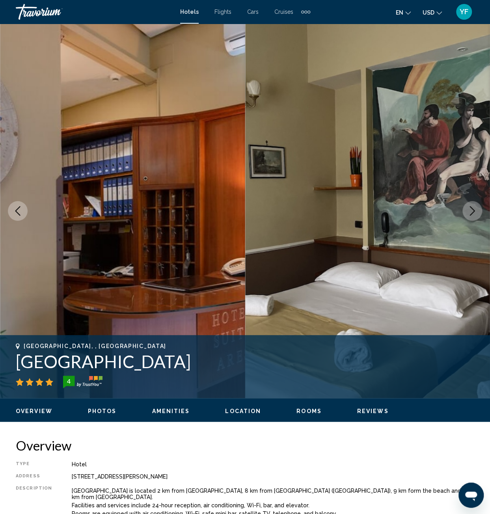
click at [473, 212] on icon "Next image" at bounding box center [472, 210] width 5 height 9
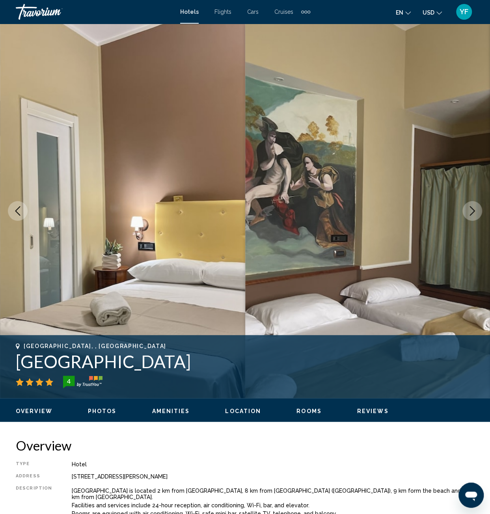
click at [473, 212] on icon "Next image" at bounding box center [472, 210] width 5 height 9
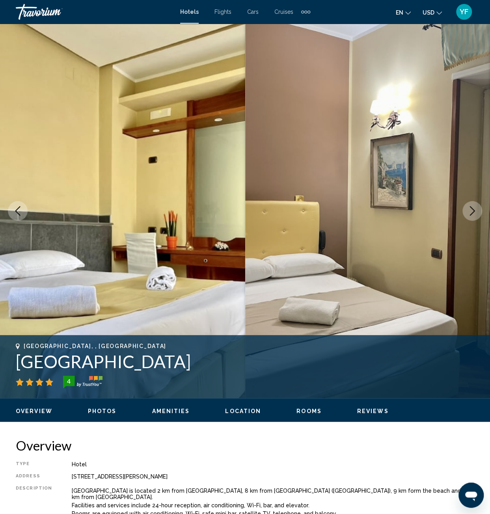
click at [473, 212] on icon "Next image" at bounding box center [472, 210] width 5 height 9
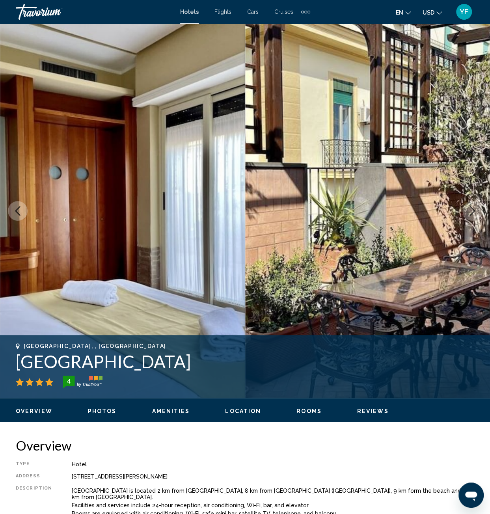
click at [473, 212] on icon "Next image" at bounding box center [472, 210] width 5 height 9
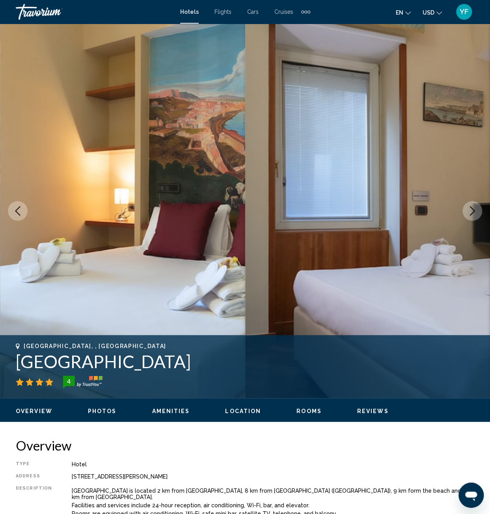
click at [473, 212] on icon "Next image" at bounding box center [472, 210] width 5 height 9
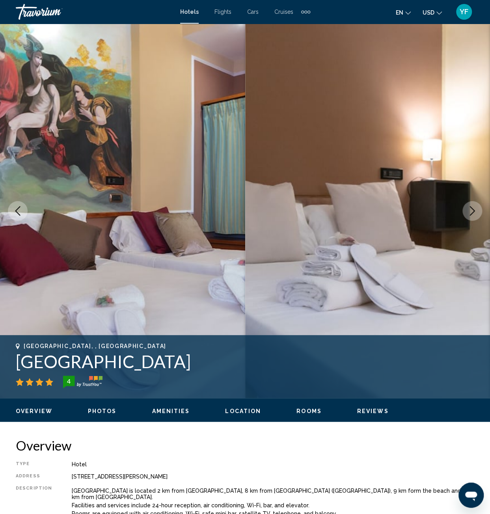
click at [473, 212] on icon "Next image" at bounding box center [472, 210] width 5 height 9
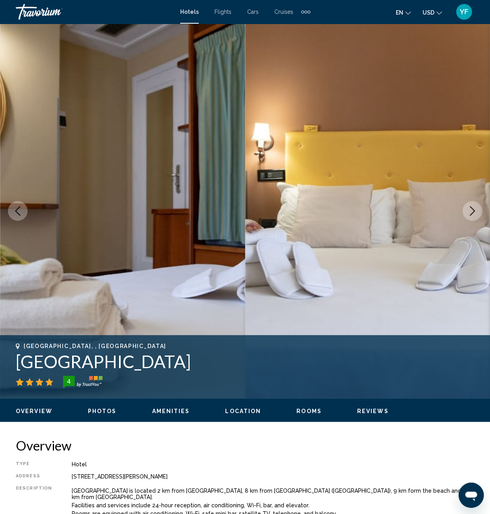
click at [473, 212] on icon "Next image" at bounding box center [472, 210] width 5 height 9
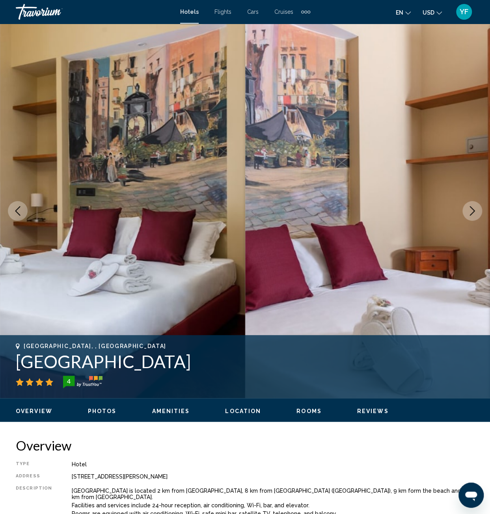
click at [473, 212] on icon "Next image" at bounding box center [472, 210] width 5 height 9
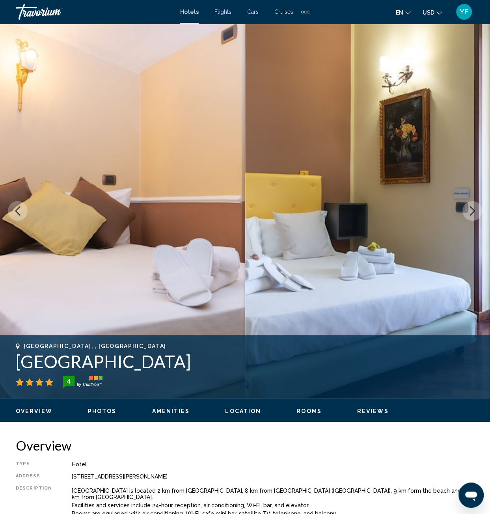
click at [473, 212] on icon "Next image" at bounding box center [472, 210] width 5 height 9
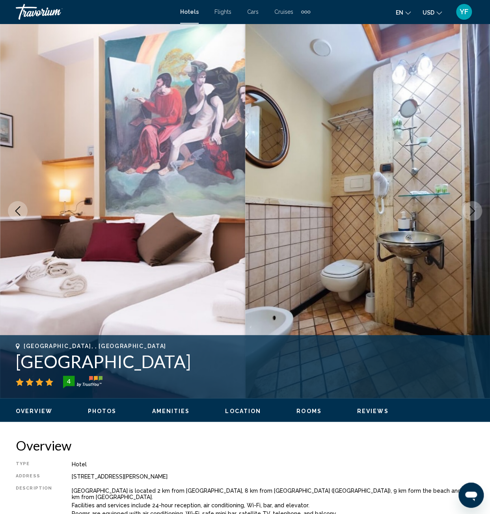
click at [473, 212] on icon "Next image" at bounding box center [472, 210] width 5 height 9
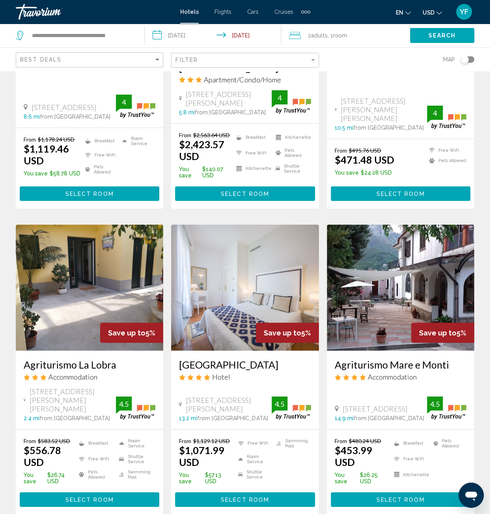
scroll to position [921, 0]
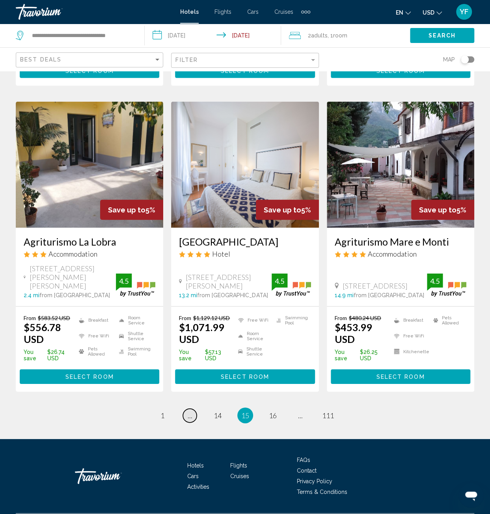
click at [192, 409] on link "page ..." at bounding box center [190, 416] width 14 height 14
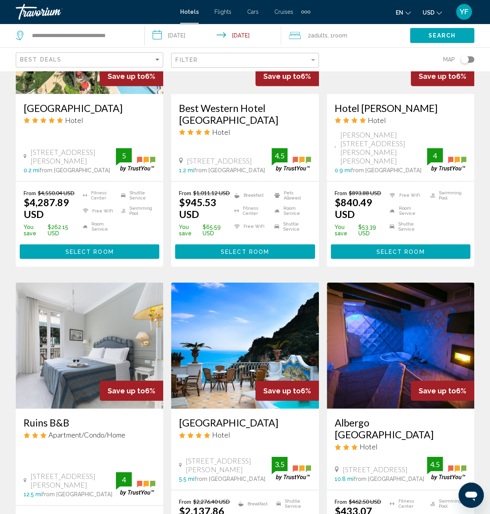
scroll to position [911, 0]
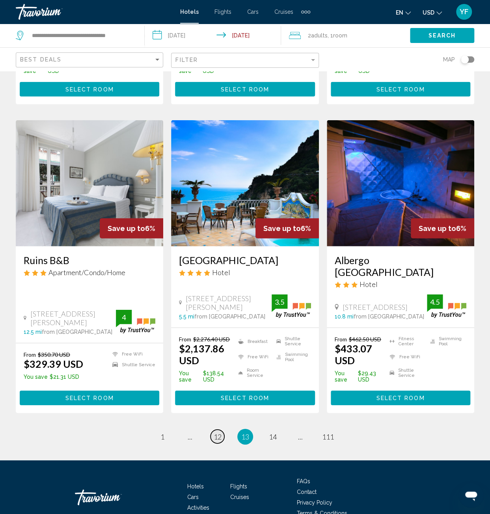
click at [216, 432] on span "12" at bounding box center [218, 436] width 8 height 9
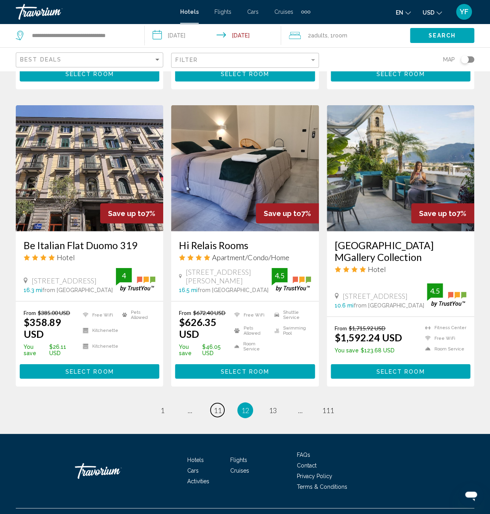
scroll to position [884, 0]
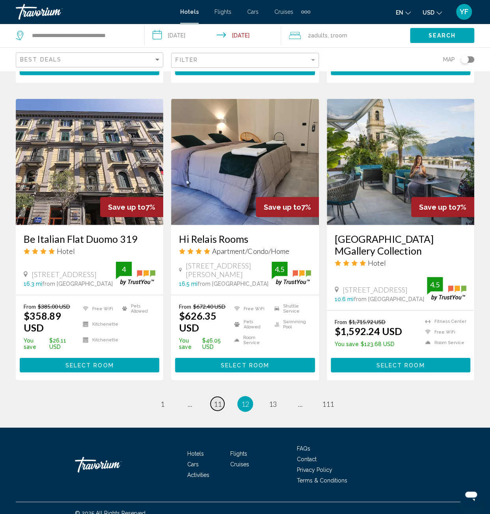
click at [220, 400] on span "11" at bounding box center [218, 404] width 8 height 9
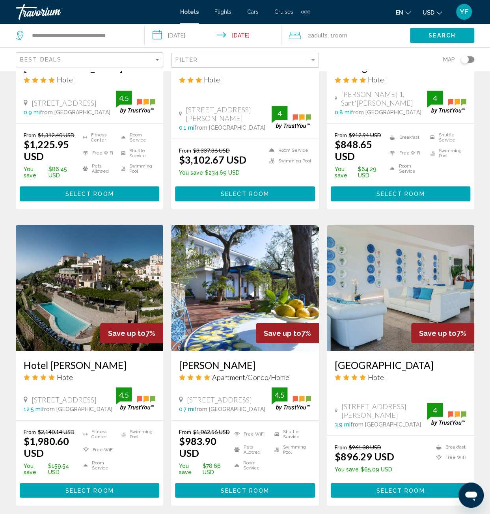
scroll to position [893, 0]
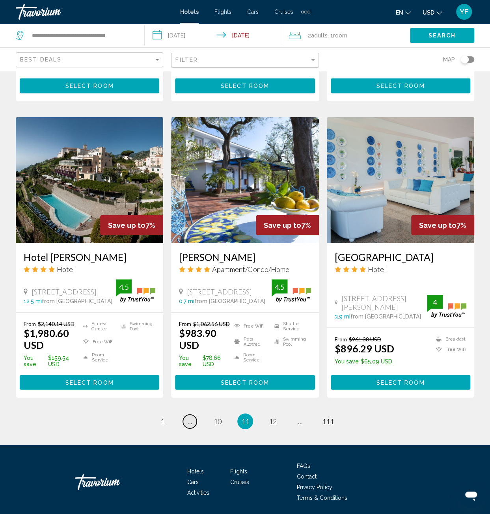
click at [193, 415] on link "page ..." at bounding box center [190, 422] width 14 height 14
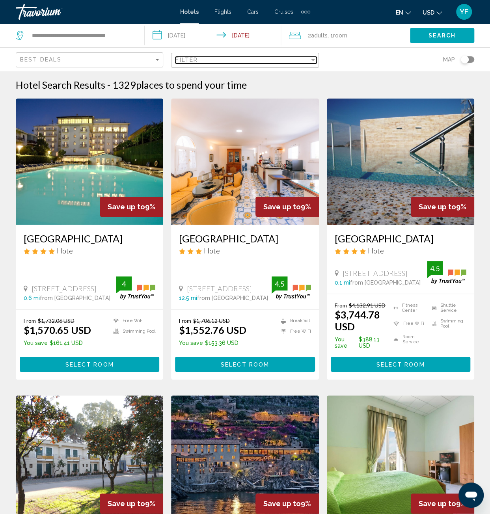
click at [240, 61] on div "Filter" at bounding box center [242, 60] width 134 height 6
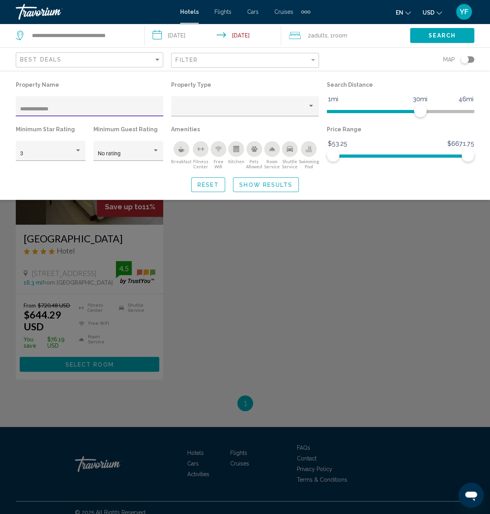
type input "**********"
click at [85, 214] on div "Search widget" at bounding box center [245, 316] width 490 height 396
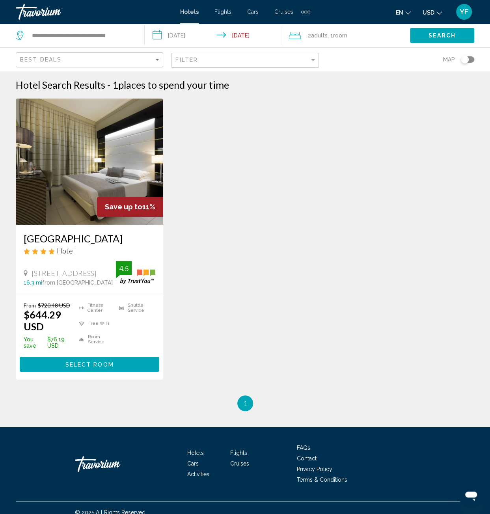
click at [107, 170] on img "Main content" at bounding box center [89, 162] width 147 height 126
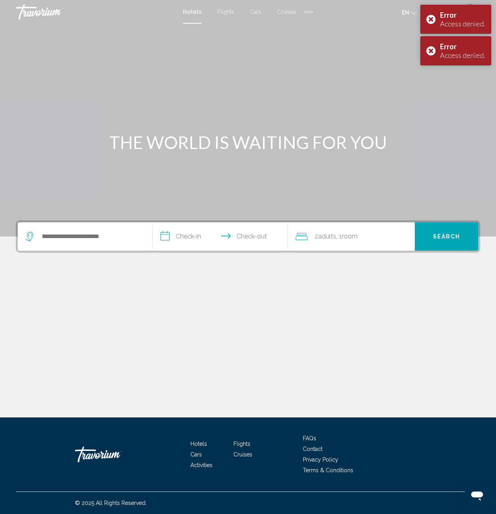
click at [74, 245] on div "Search widget" at bounding box center [85, 236] width 119 height 28
click at [77, 237] on input "Search widget" at bounding box center [90, 237] width 99 height 12
click at [82, 234] on input "Search widget" at bounding box center [90, 237] width 99 height 12
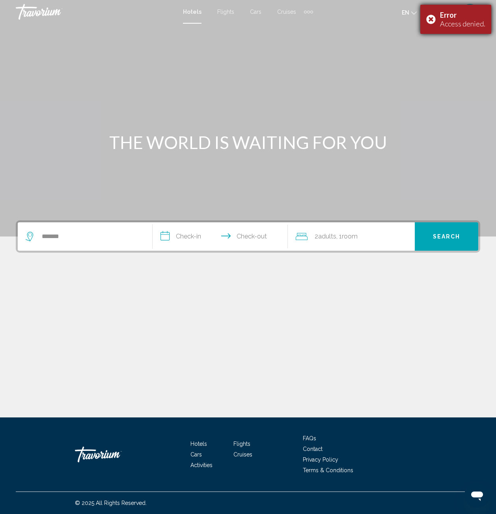
click at [431, 21] on div "Error Access denied." at bounding box center [455, 19] width 71 height 29
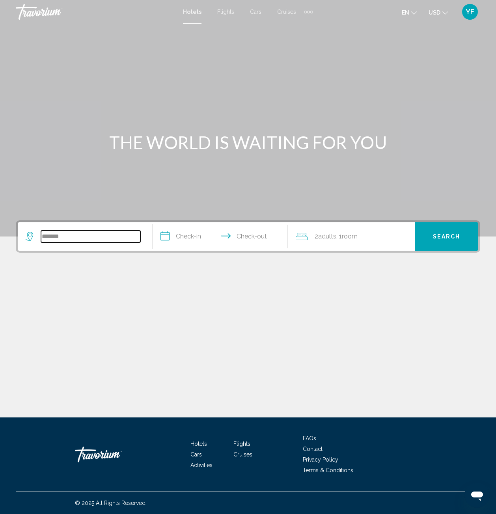
click at [66, 239] on input "*******" at bounding box center [90, 237] width 99 height 12
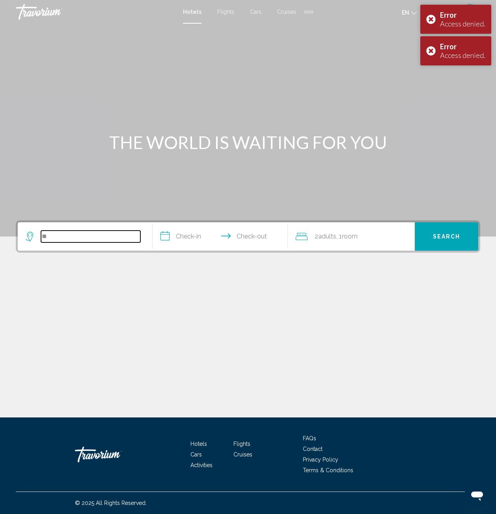
type input "*"
click at [429, 51] on div "Error Access denied." at bounding box center [455, 50] width 71 height 29
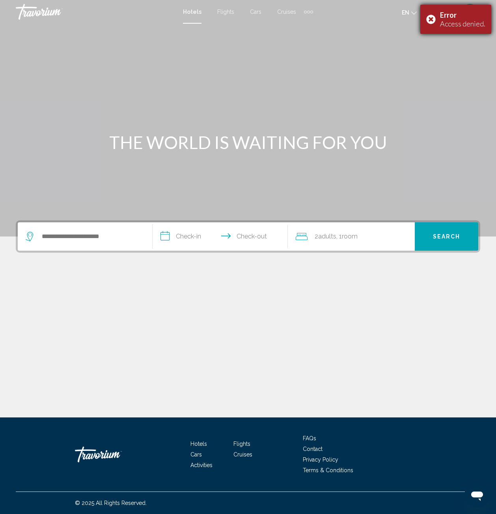
click at [433, 24] on div "Error Access denied." at bounding box center [455, 19] width 71 height 29
click at [470, 11] on span "YF" at bounding box center [469, 12] width 9 height 8
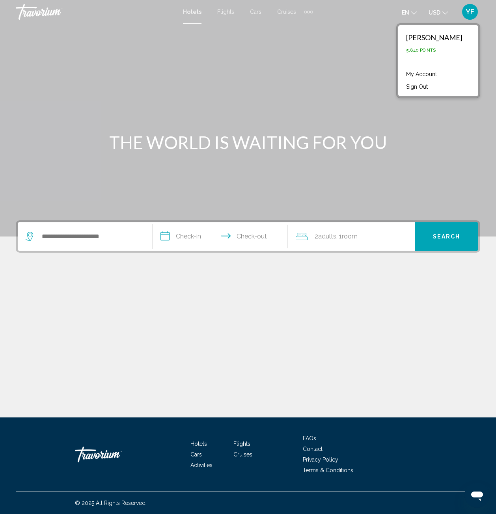
click at [402, 86] on button "Sign Out" at bounding box center [417, 87] width 30 height 10
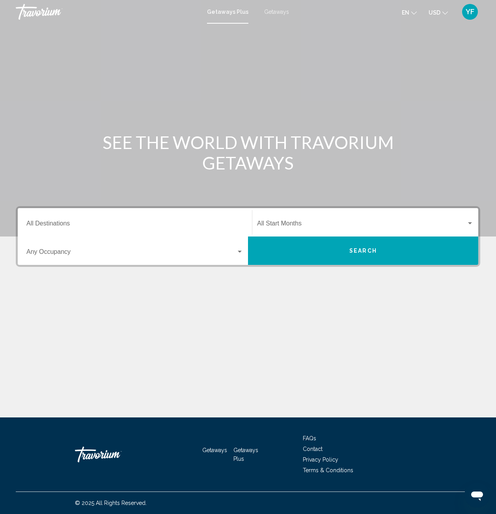
click at [286, 15] on span "Getaways" at bounding box center [276, 12] width 25 height 6
click at [57, 253] on span "Search widget" at bounding box center [131, 253] width 210 height 7
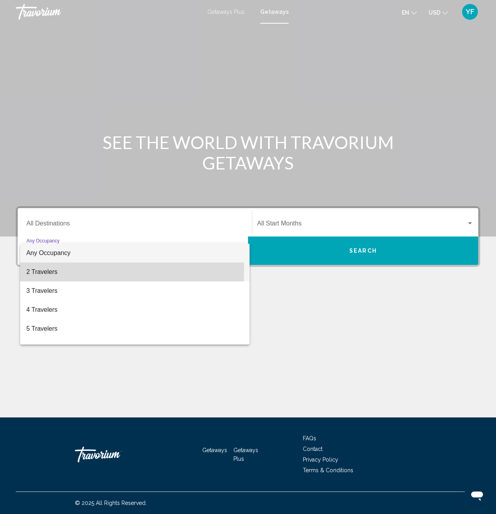
click at [51, 270] on span "2 Travelers" at bounding box center [134, 271] width 217 height 19
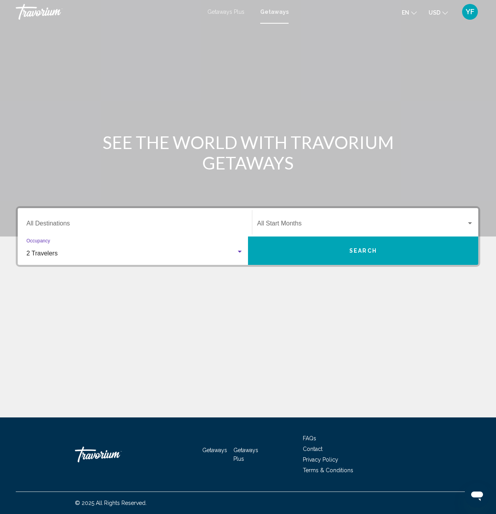
click at [470, 225] on div "Search widget" at bounding box center [469, 223] width 7 height 6
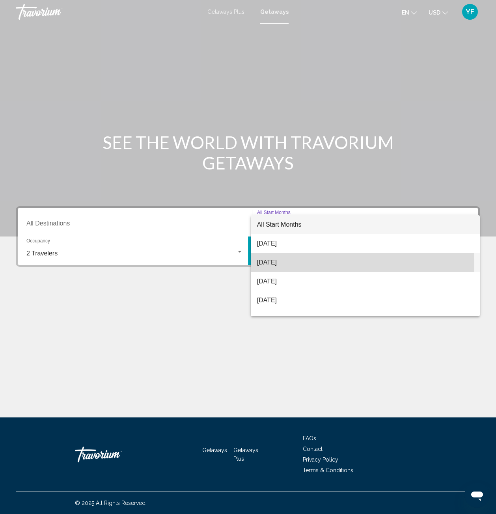
click at [281, 265] on span "September 2025" at bounding box center [365, 262] width 217 height 19
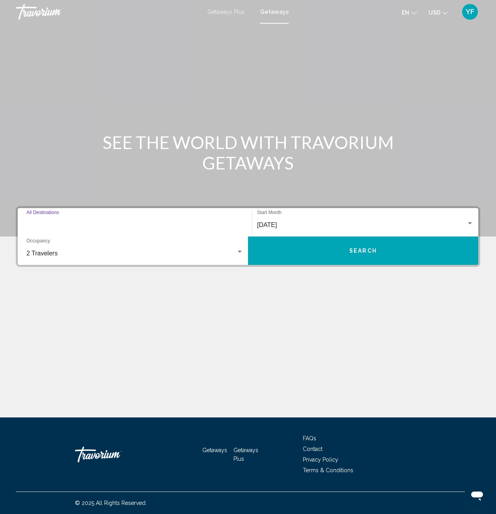
click at [56, 223] on input "Destination All Destinations" at bounding box center [134, 224] width 217 height 7
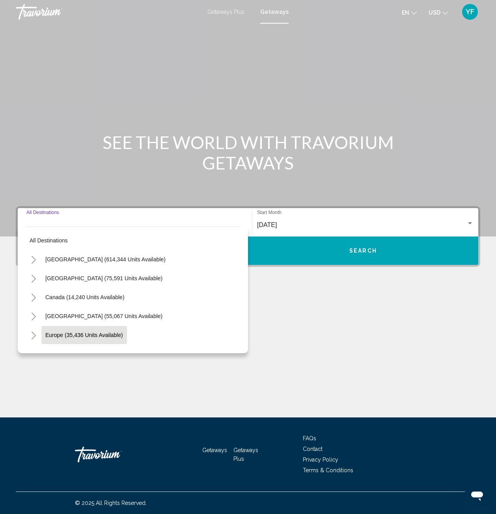
click at [66, 335] on span "Europe (35,436 units available)" at bounding box center [84, 335] width 78 height 6
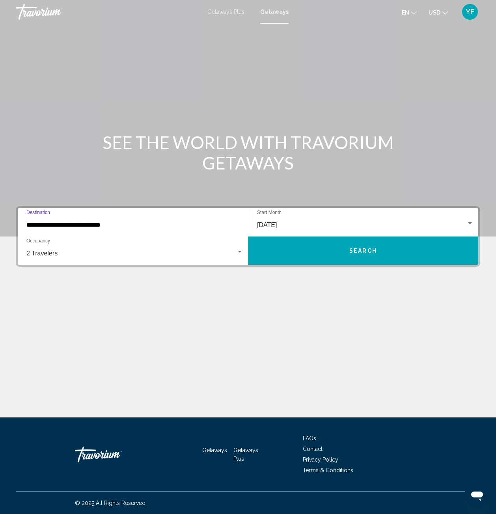
click at [109, 226] on input "**********" at bounding box center [134, 224] width 217 height 7
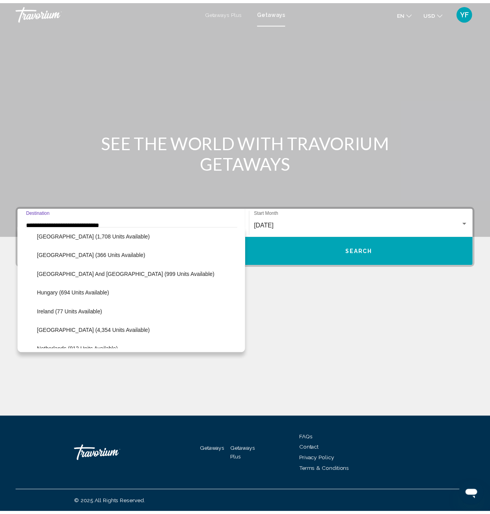
scroll to position [244, 0]
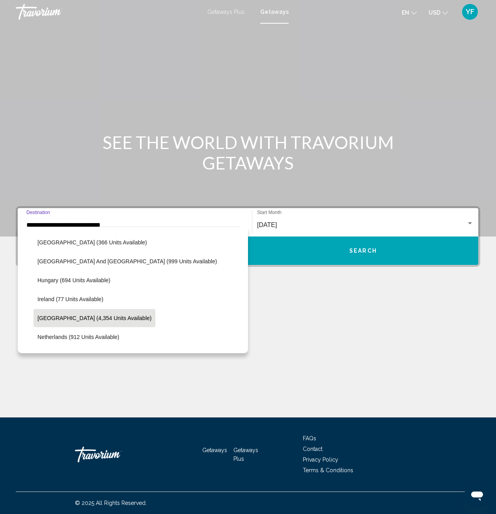
click at [65, 320] on span "Italy (4,354 units available)" at bounding box center [94, 318] width 114 height 6
type input "**********"
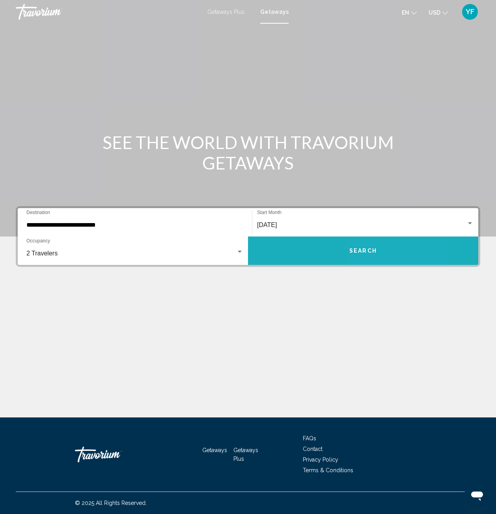
click at [381, 258] on button "Search" at bounding box center [363, 250] width 230 height 28
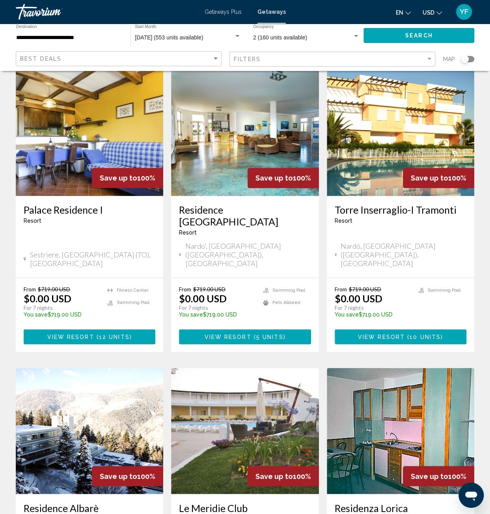
scroll to position [355, 0]
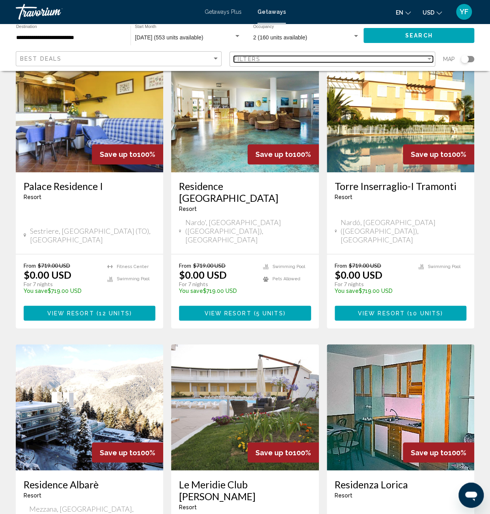
click at [295, 61] on div "Filters" at bounding box center [330, 59] width 192 height 6
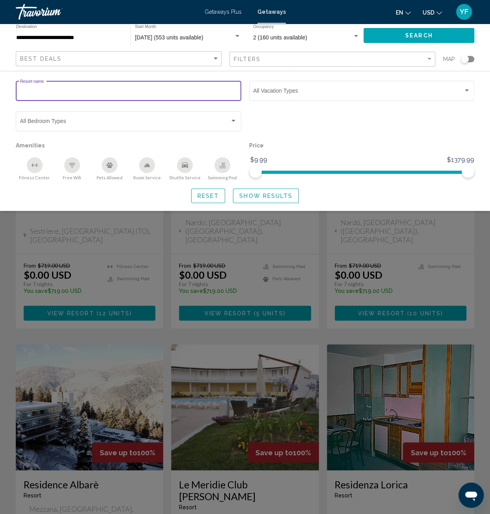
click at [83, 90] on input "Resort name" at bounding box center [128, 92] width 217 height 6
type input "*"
click at [297, 109] on mat-form-field "Vacation Types All Vacation Types" at bounding box center [361, 94] width 225 height 30
drag, startPoint x: 470, startPoint y: 172, endPoint x: 481, endPoint y: 177, distance: 12.7
click at [481, 177] on div "Resort name Vacation Types All Vacation Types Bedroom Types All Bedroom Types A…" at bounding box center [245, 141] width 490 height 124
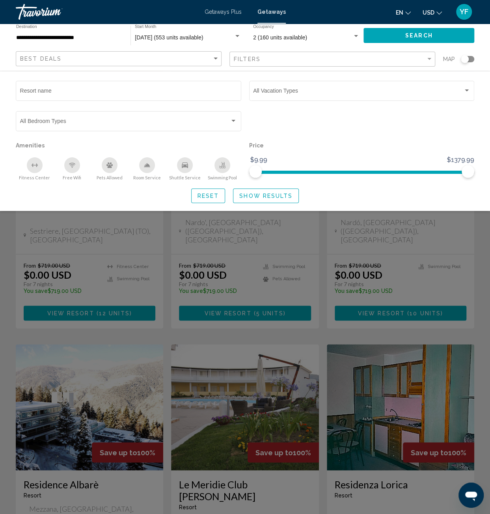
click at [364, 137] on div "Search widget" at bounding box center [361, 125] width 233 height 30
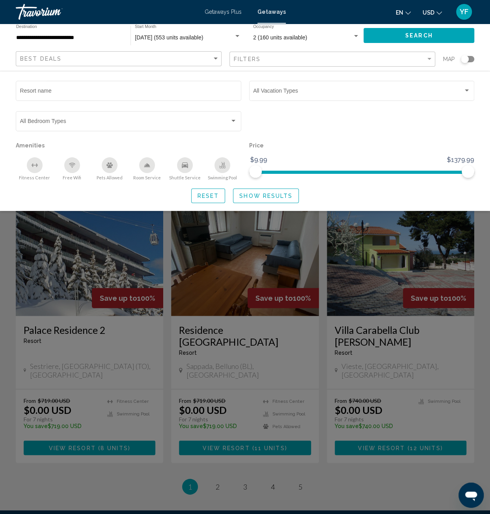
scroll to position [805, 0]
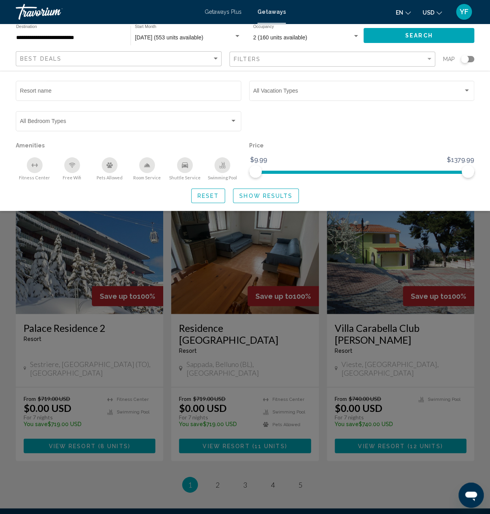
click at [477, 257] on div "Search widget" at bounding box center [245, 316] width 490 height 396
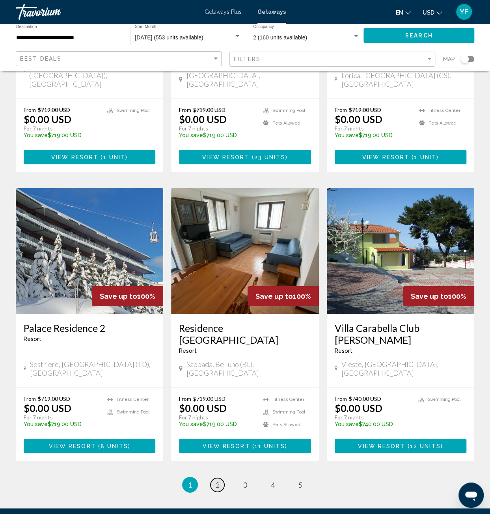
click at [216, 480] on span "2" at bounding box center [218, 484] width 4 height 9
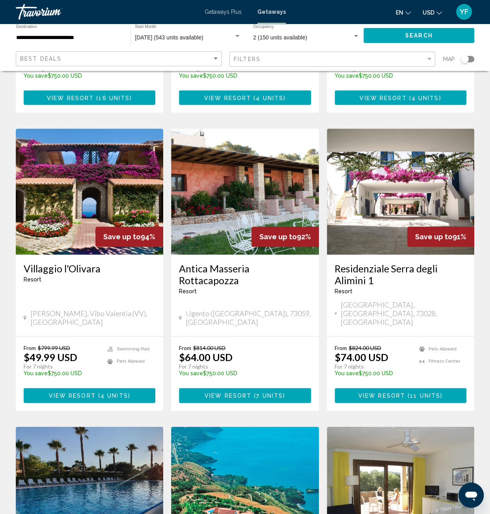
scroll to position [276, 0]
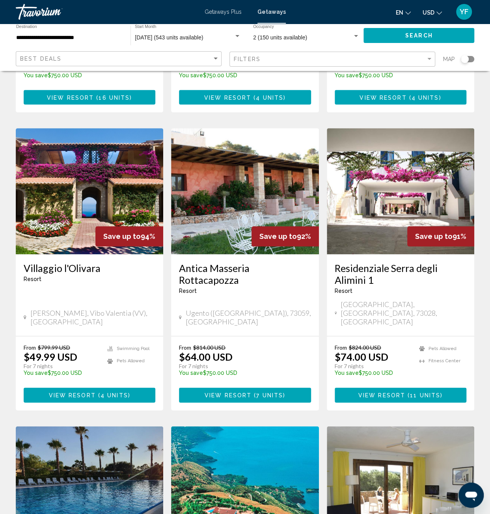
click at [411, 176] on img "Main content" at bounding box center [400, 191] width 147 height 126
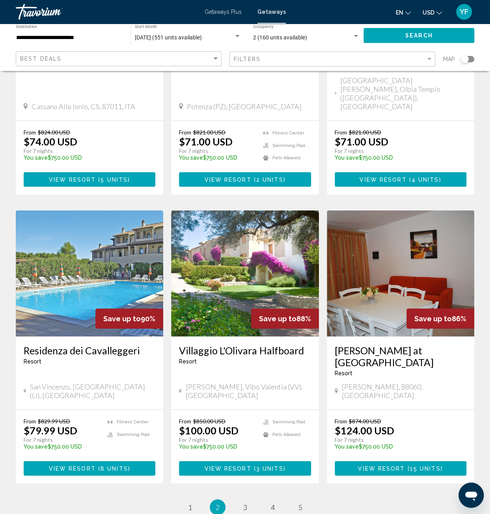
scroll to position [788, 0]
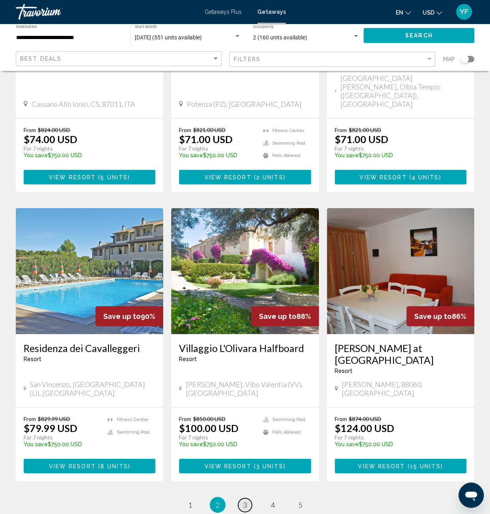
click at [243, 501] on span "3" at bounding box center [245, 505] width 4 height 9
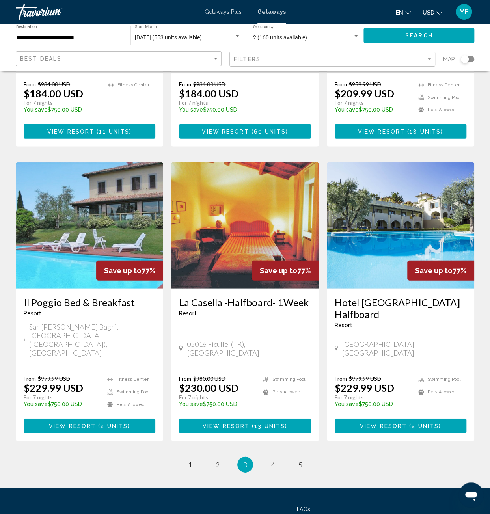
scroll to position [817, 0]
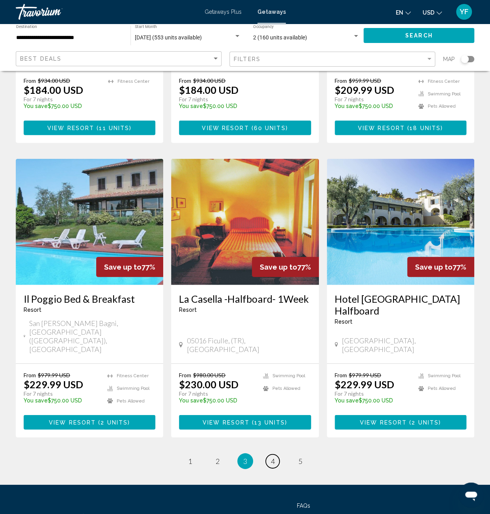
click at [273, 457] on span "4" at bounding box center [273, 461] width 4 height 9
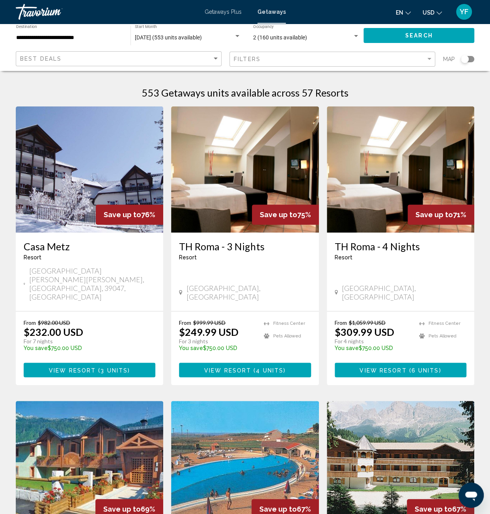
click at [220, 175] on img "Main content" at bounding box center [244, 169] width 147 height 126
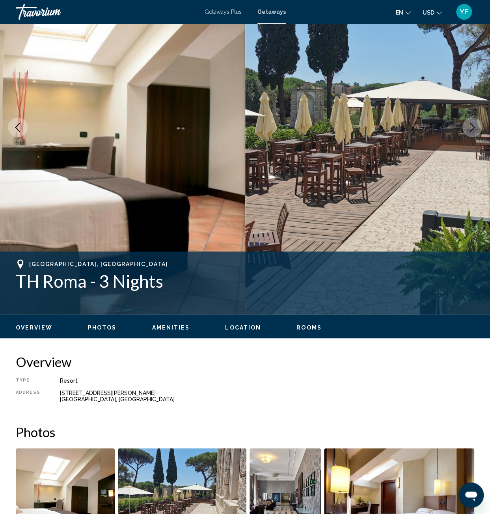
scroll to position [79, 0]
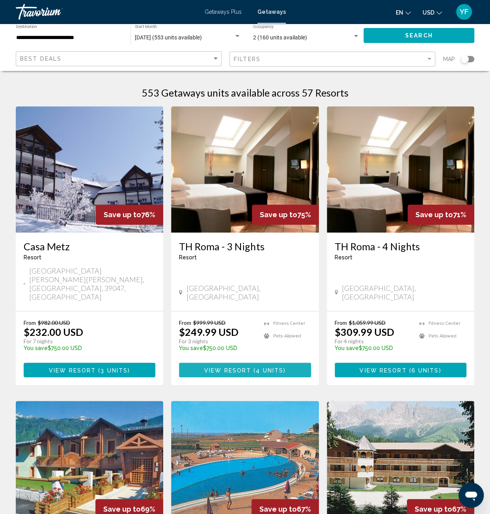
click at [233, 367] on span "View Resort" at bounding box center [227, 370] width 47 height 6
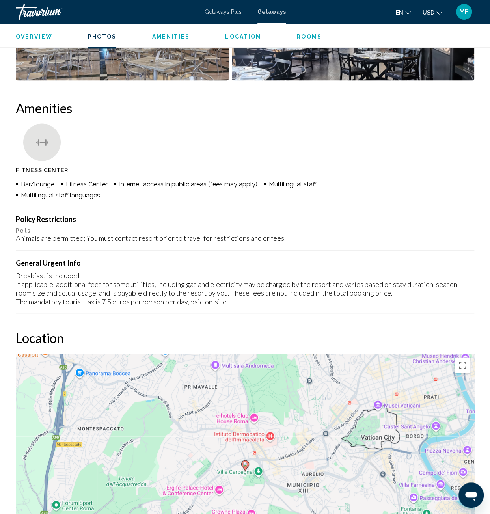
scroll to position [512, 0]
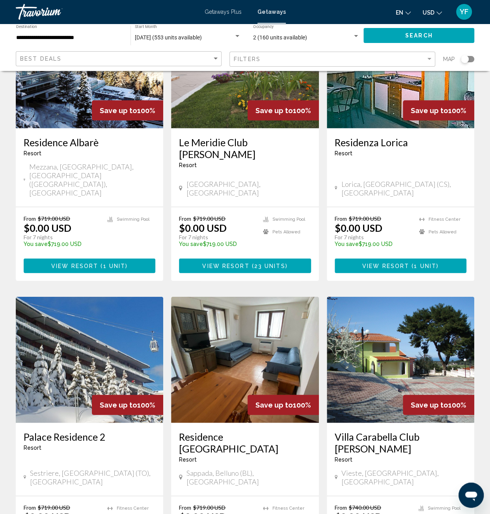
scroll to position [788, 0]
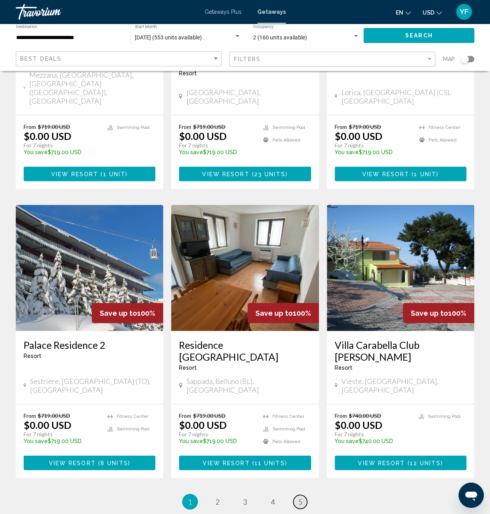
click at [297, 495] on link "page 5" at bounding box center [300, 502] width 14 height 14
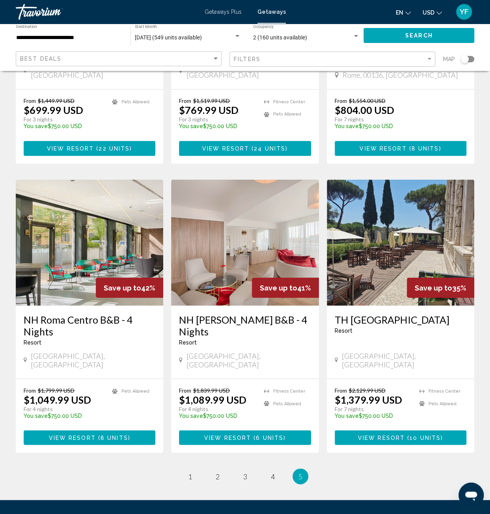
scroll to position [512, 0]
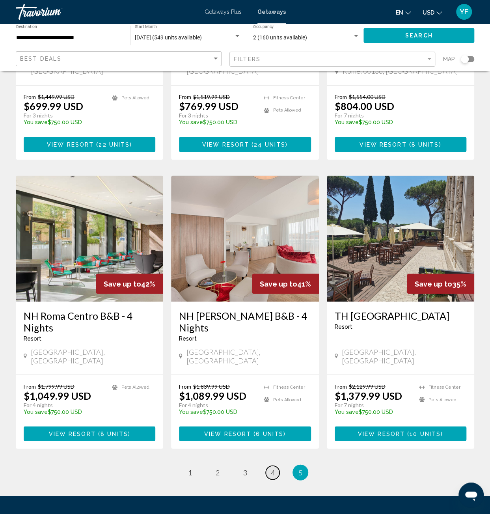
click at [271, 468] on span "4" at bounding box center [273, 472] width 4 height 9
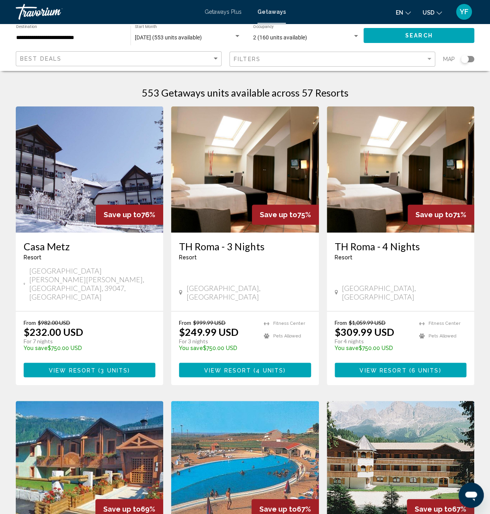
click at [409, 161] on img "Main content" at bounding box center [400, 169] width 147 height 126
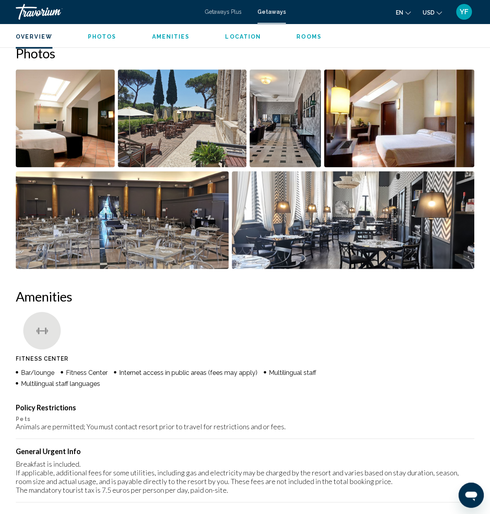
scroll to position [394, 0]
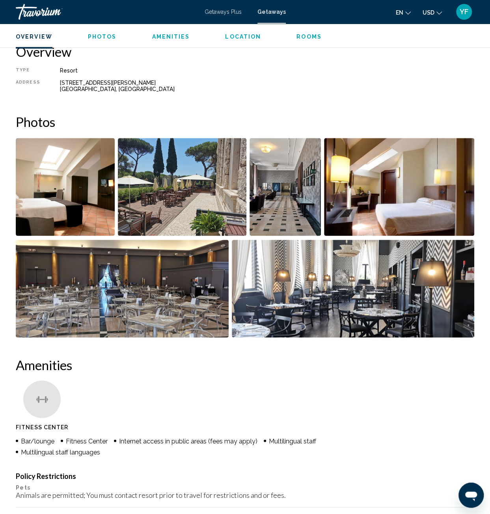
click at [24, 14] on div "Travorium" at bounding box center [55, 12] width 79 height 16
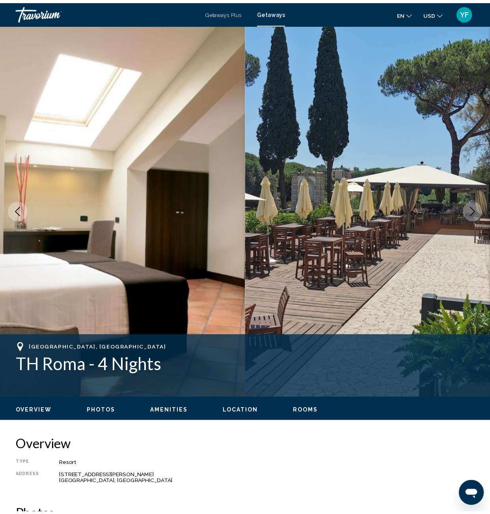
scroll to position [299, 0]
